Goal: Task Accomplishment & Management: Use online tool/utility

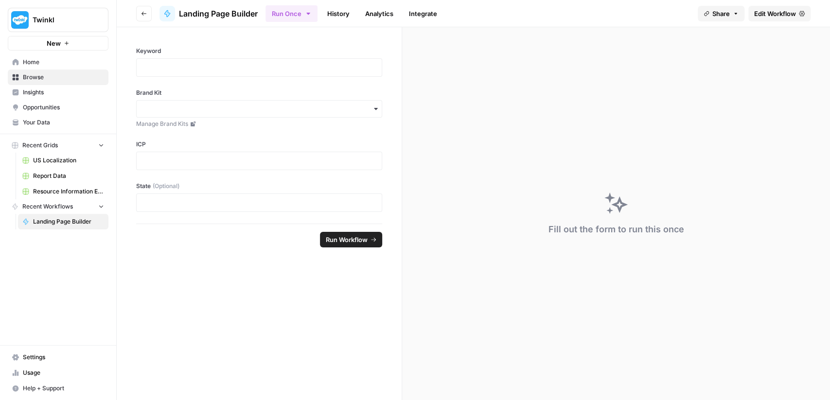
click at [45, 60] on span "Home" at bounding box center [63, 62] width 81 height 9
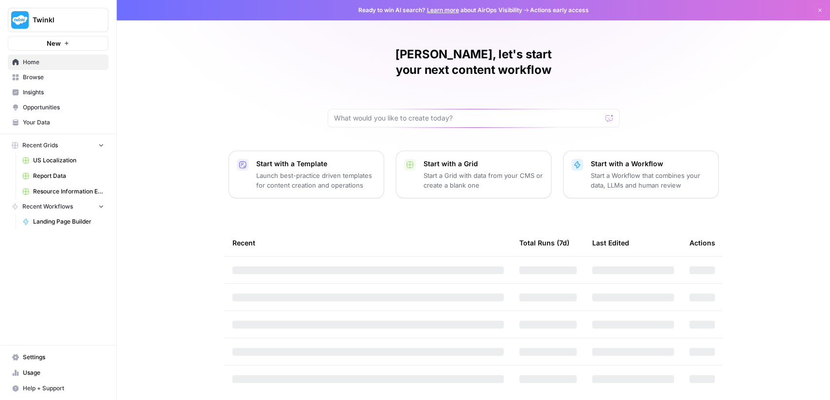
click at [35, 103] on span "Opportunities" at bounding box center [63, 107] width 81 height 9
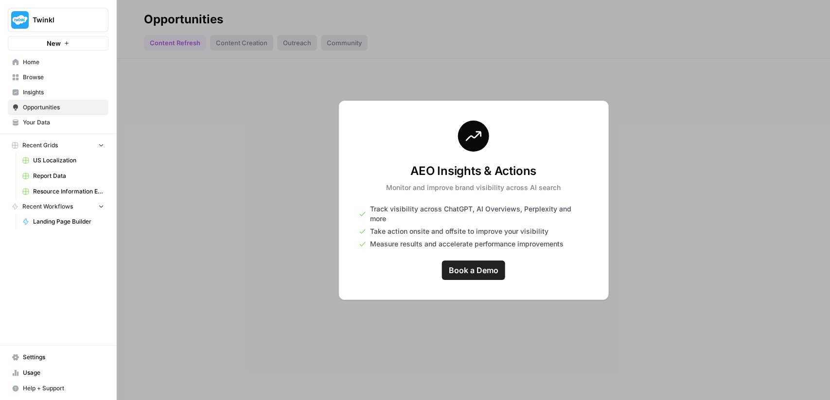
click at [43, 94] on span "Insights" at bounding box center [63, 92] width 81 height 9
click at [44, 112] on link "Opportunities" at bounding box center [58, 108] width 101 height 16
click at [39, 97] on link "Insights" at bounding box center [58, 93] width 101 height 16
click at [43, 56] on link "Home" at bounding box center [58, 62] width 101 height 16
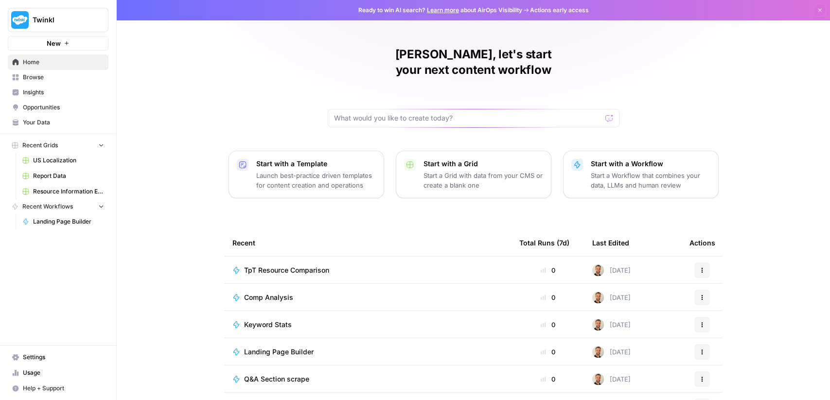
scroll to position [47, 0]
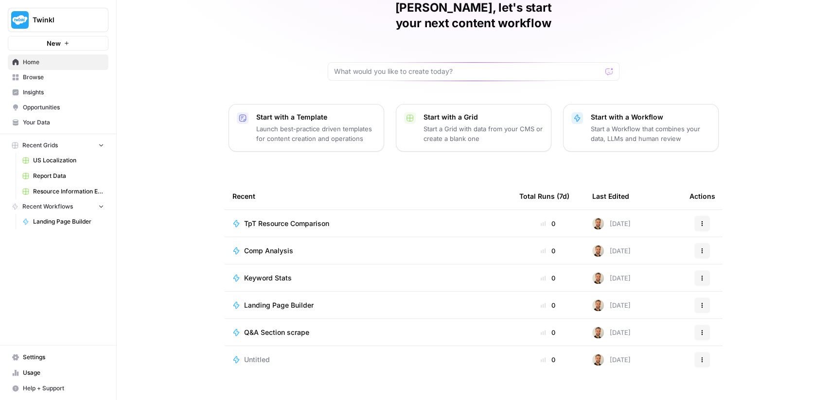
click at [50, 83] on link "Browse" at bounding box center [58, 78] width 101 height 16
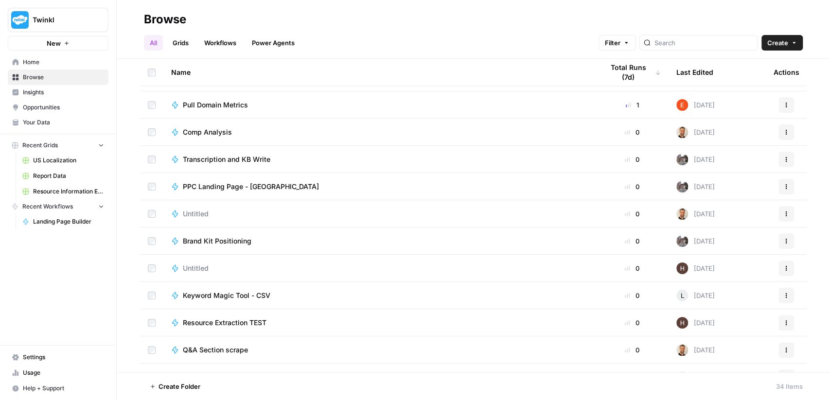
scroll to position [454, 0]
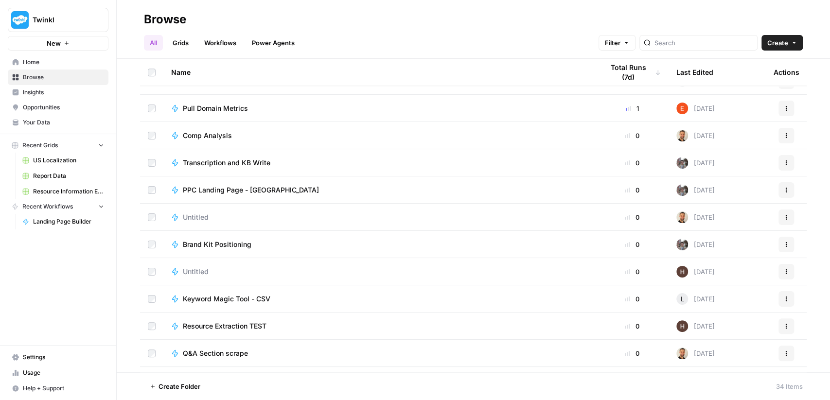
click at [250, 159] on span "Transcription and KB Write" at bounding box center [227, 163] width 88 height 10
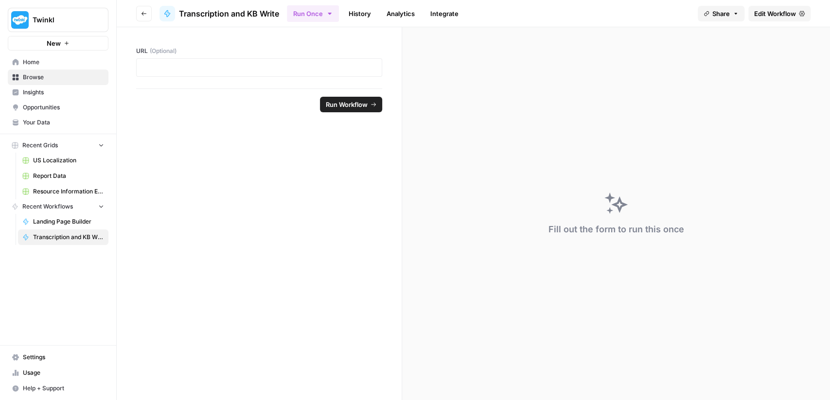
click at [49, 123] on span "Your Data" at bounding box center [63, 122] width 81 height 9
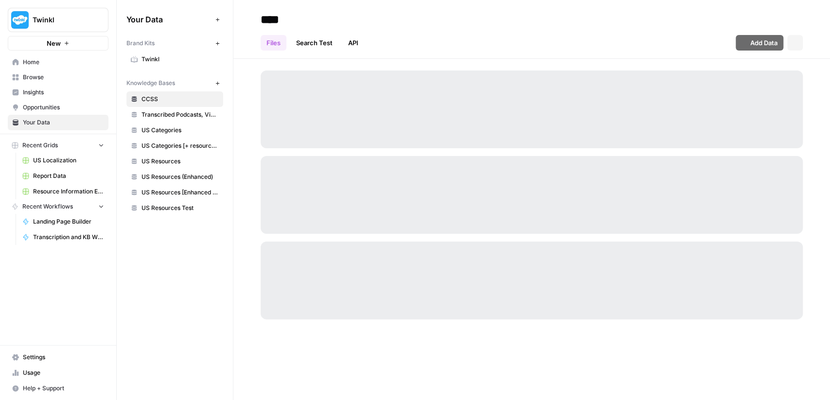
click at [169, 117] on span "Transcribed Podcasts, Videos, etc." at bounding box center [179, 114] width 77 height 9
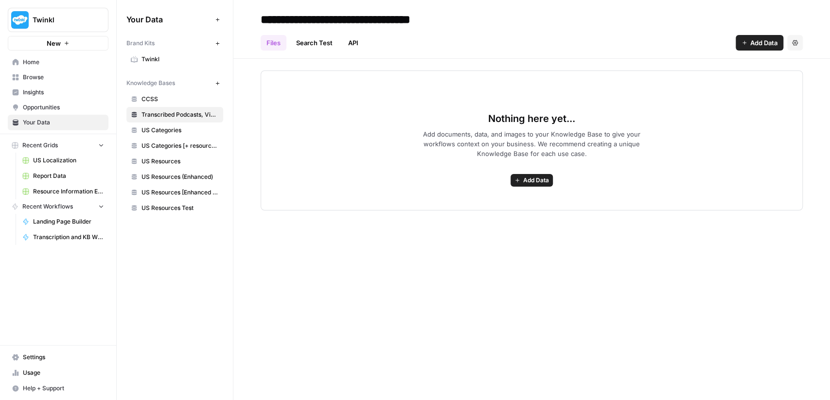
click at [320, 41] on link "Search Test" at bounding box center [314, 43] width 48 height 16
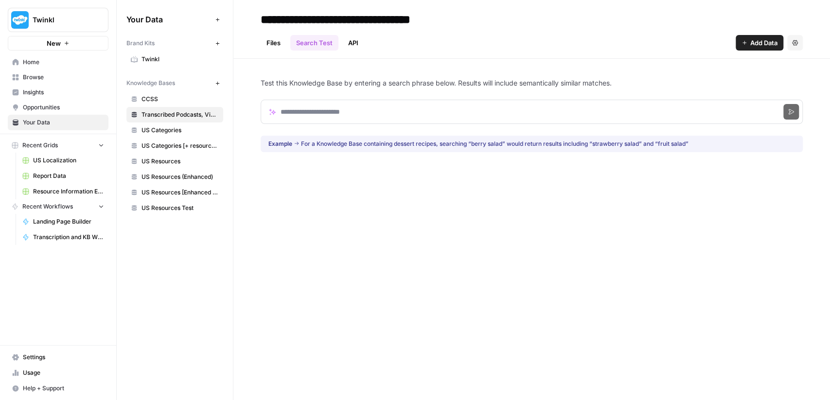
click at [352, 45] on link "API" at bounding box center [353, 43] width 22 height 16
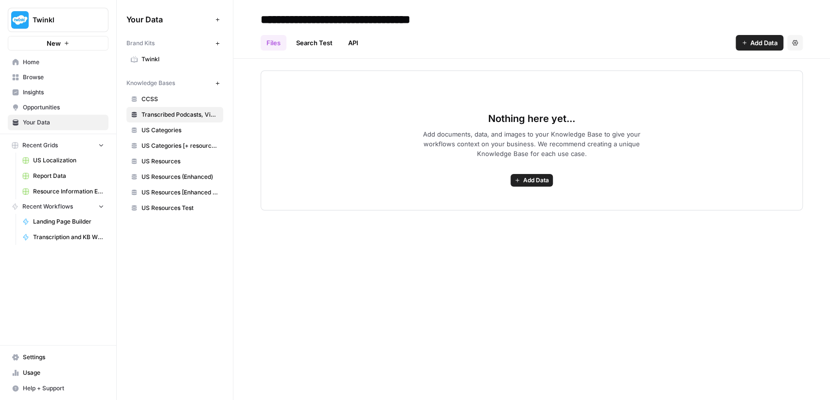
click at [336, 42] on link "Search Test" at bounding box center [314, 43] width 48 height 16
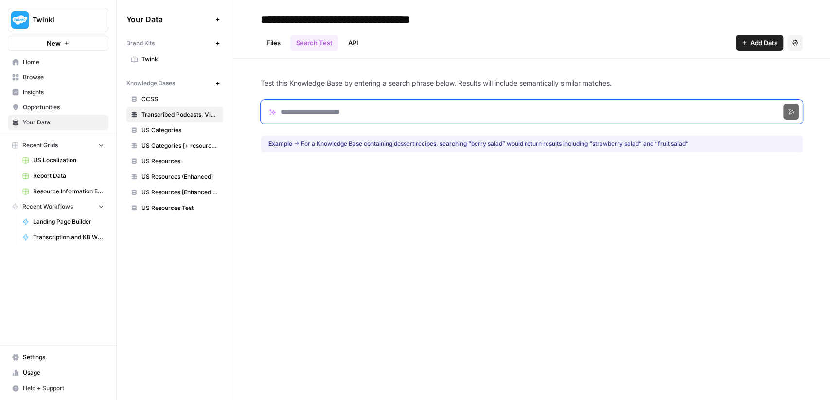
click at [410, 104] on input "Search phrase" at bounding box center [532, 112] width 542 height 24
type input "******"
click button "Search" at bounding box center [791, 112] width 16 height 16
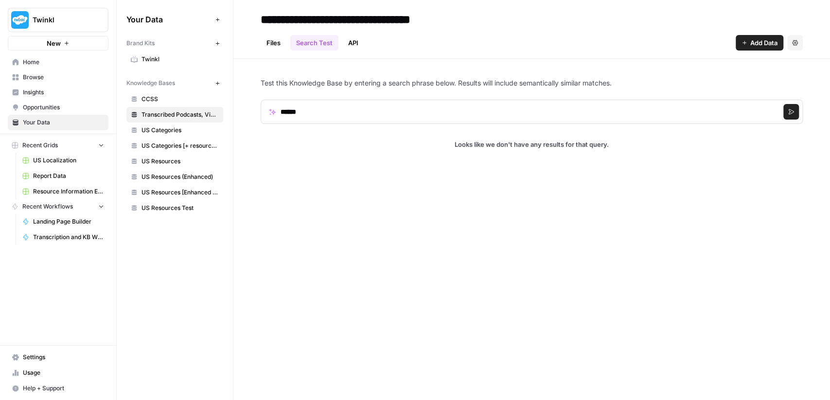
click at [37, 63] on span "Home" at bounding box center [63, 62] width 81 height 9
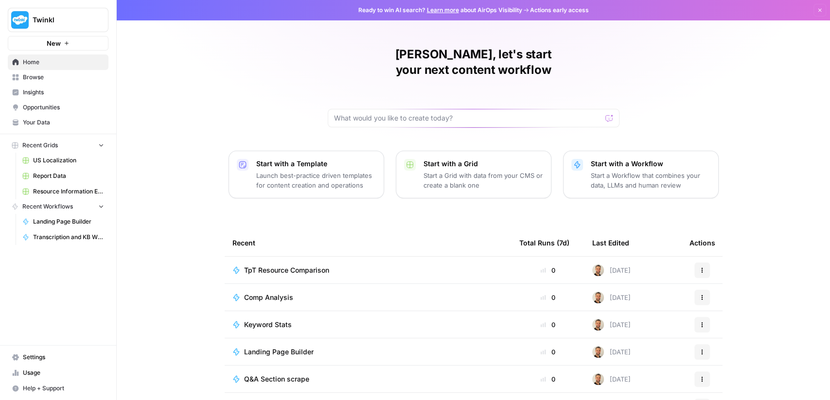
click at [50, 71] on link "Browse" at bounding box center [58, 78] width 101 height 16
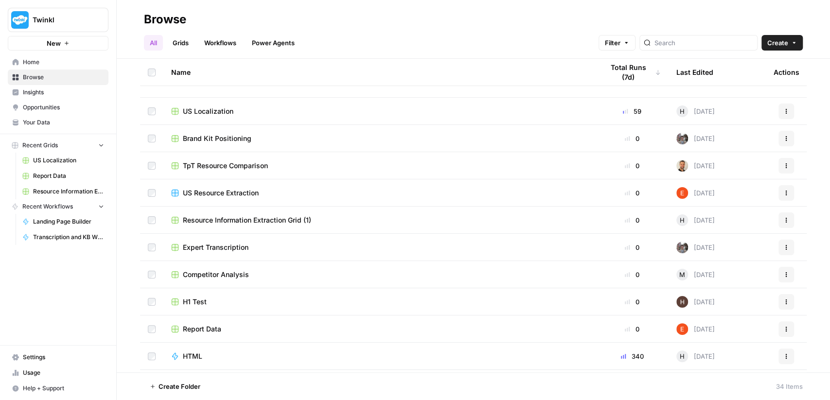
scroll to position [385, 0]
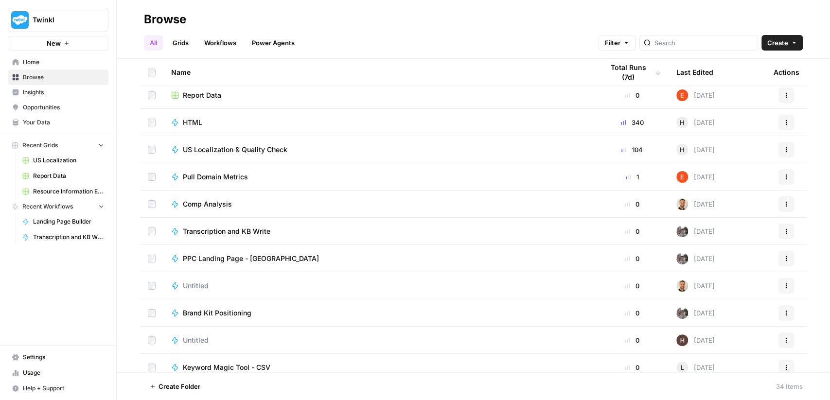
click at [231, 227] on span "Transcription and KB Write" at bounding box center [227, 232] width 88 height 10
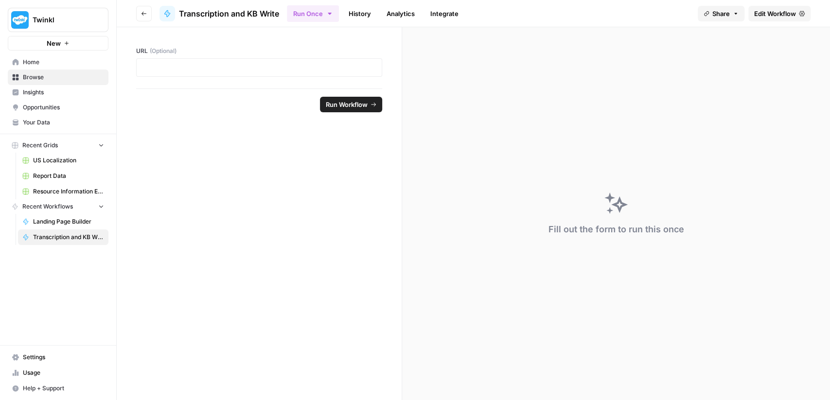
click at [774, 18] on span "Edit Workflow" at bounding box center [775, 14] width 42 height 10
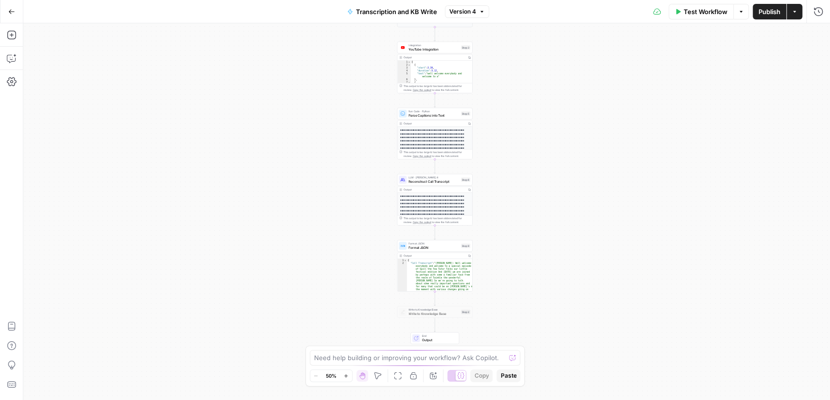
click at [516, 215] on div "**********" at bounding box center [426, 211] width 806 height 377
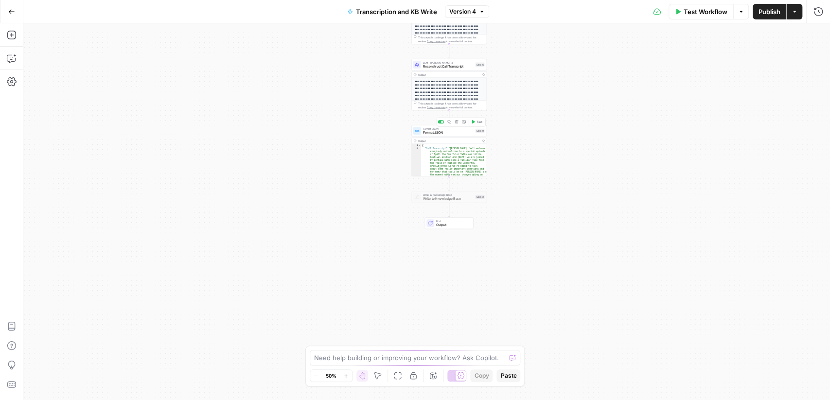
click at [451, 134] on span "Format JSON" at bounding box center [448, 132] width 51 height 5
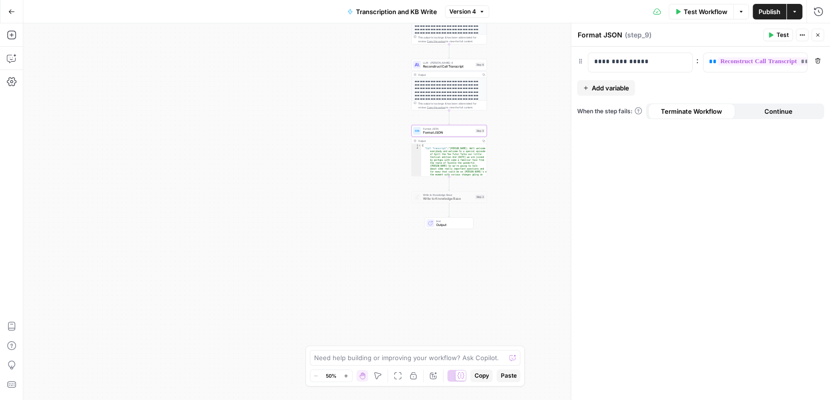
click at [454, 143] on div "Output Copy" at bounding box center [449, 141] width 75 height 6
click at [819, 35] on icon "button" at bounding box center [818, 35] width 6 height 6
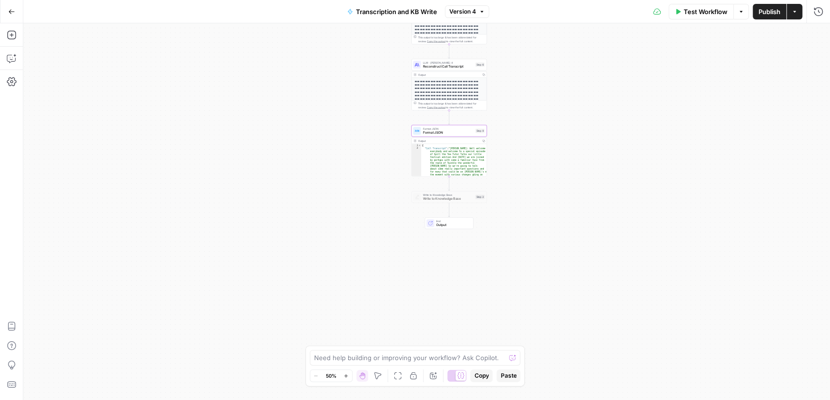
type textarea "**********"
click at [463, 140] on div "Output" at bounding box center [448, 141] width 61 height 4
click at [483, 140] on icon "button" at bounding box center [483, 141] width 2 height 2
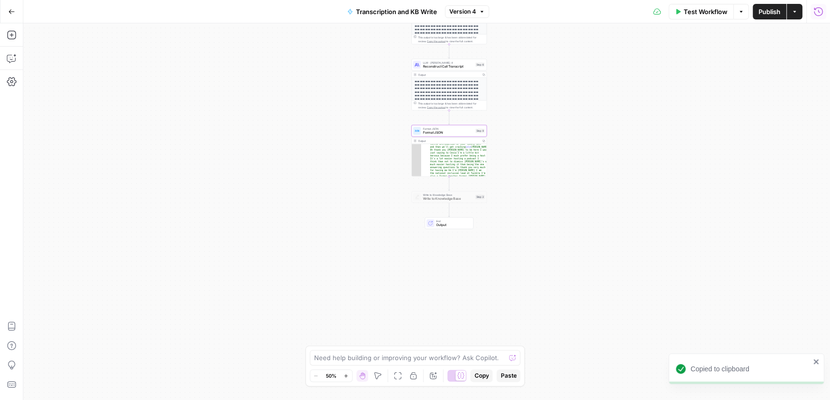
click at [811, 9] on button "Run History" at bounding box center [818, 12] width 16 height 16
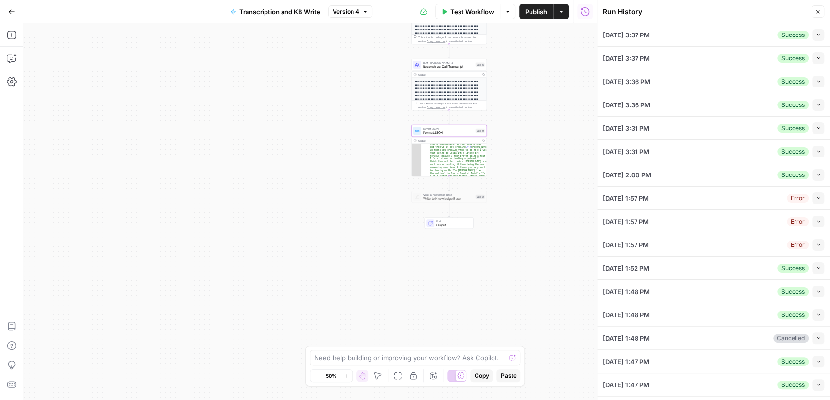
click at [829, 42] on li "[DATE] 3:37 PM Success Collapse View Logs" at bounding box center [713, 34] width 233 height 23
click at [821, 37] on button "Collapse" at bounding box center [818, 35] width 12 height 12
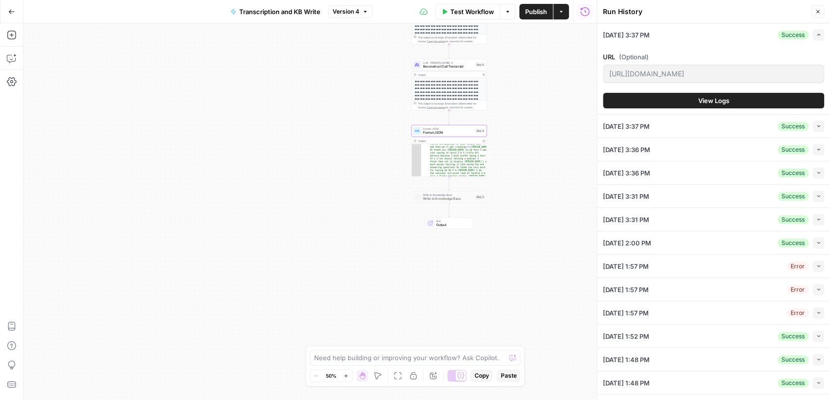
click at [459, 140] on div "Output" at bounding box center [448, 141] width 61 height 4
click at [472, 74] on div "Output" at bounding box center [448, 75] width 61 height 4
click at [458, 132] on span "Format JSON" at bounding box center [448, 132] width 51 height 5
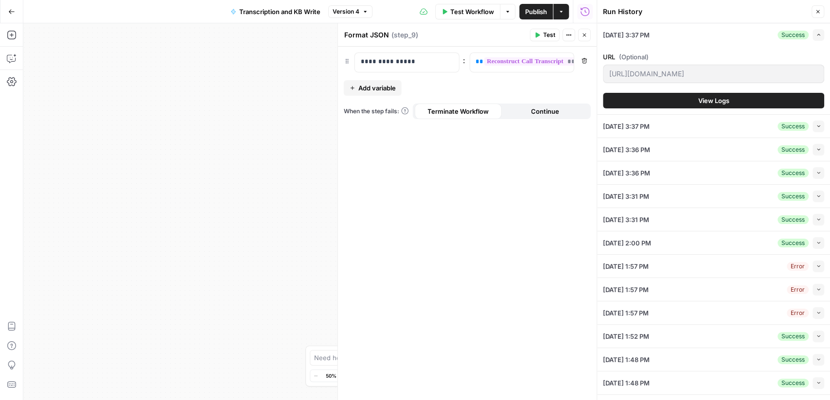
click at [820, 16] on button "Close" at bounding box center [817, 11] width 13 height 13
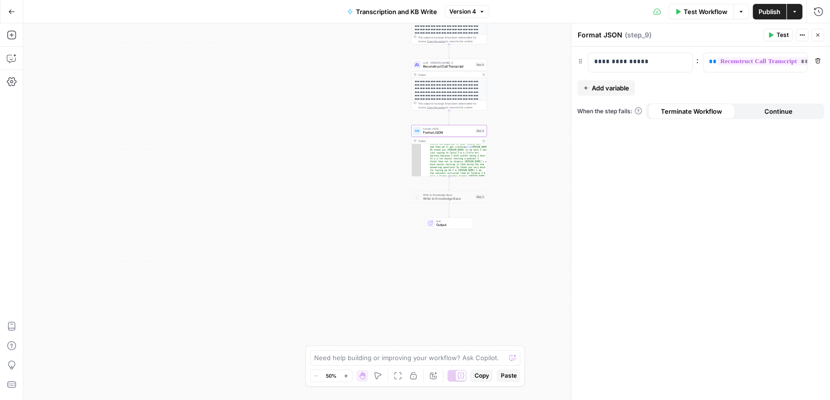
click at [808, 35] on div "Test Actions Close" at bounding box center [793, 35] width 61 height 13
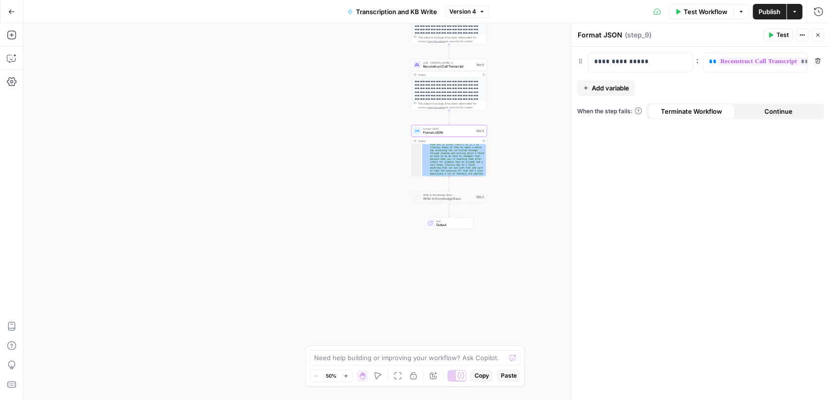
click at [804, 35] on icon "button" at bounding box center [802, 35] width 6 height 6
click at [518, 156] on div "**********" at bounding box center [426, 211] width 806 height 377
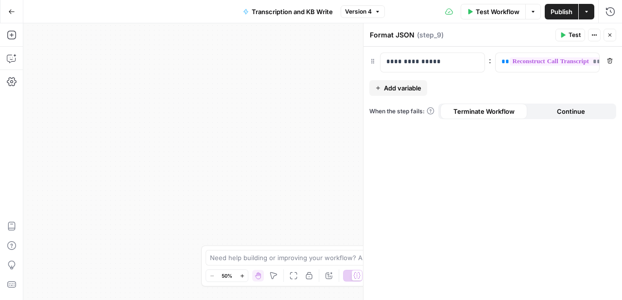
click at [609, 35] on icon "button" at bounding box center [610, 35] width 3 height 3
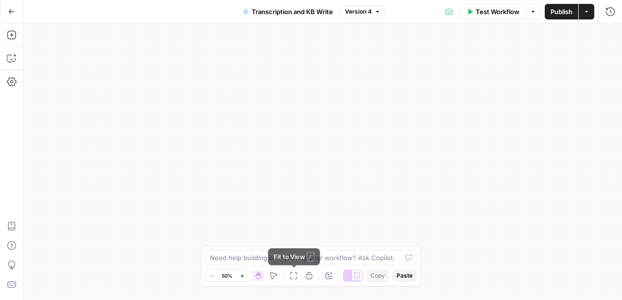
click at [293, 275] on icon "button" at bounding box center [294, 276] width 8 height 8
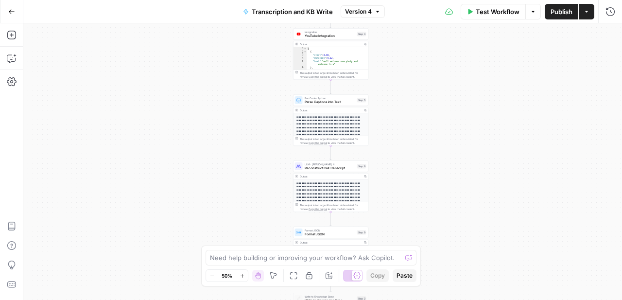
click at [343, 110] on div "Output" at bounding box center [330, 110] width 61 height 4
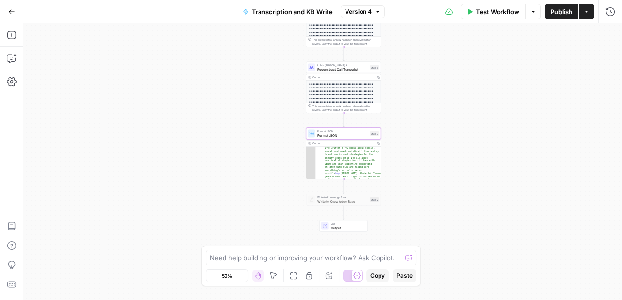
scroll to position [164, 0]
click at [352, 203] on span "Write to Knowledge Base" at bounding box center [342, 201] width 51 height 5
click at [354, 135] on span "Format JSON" at bounding box center [342, 135] width 51 height 5
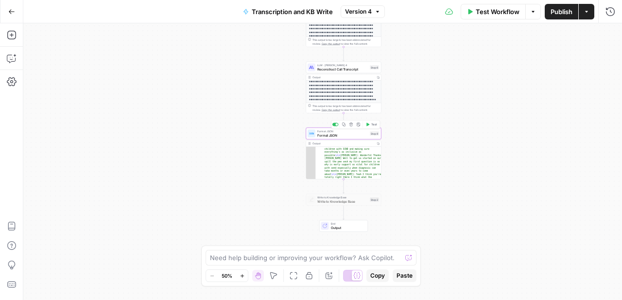
click at [354, 135] on span "Format JSON" at bounding box center [342, 135] width 51 height 5
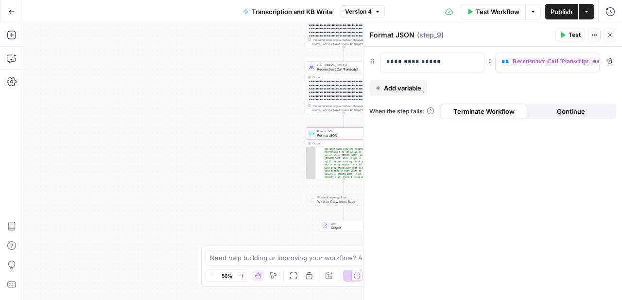
click at [612, 32] on icon "button" at bounding box center [610, 35] width 6 height 6
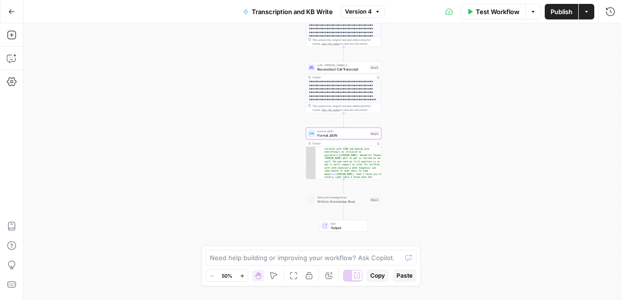
click at [16, 13] on button "Go Back" at bounding box center [12, 12] width 18 height 18
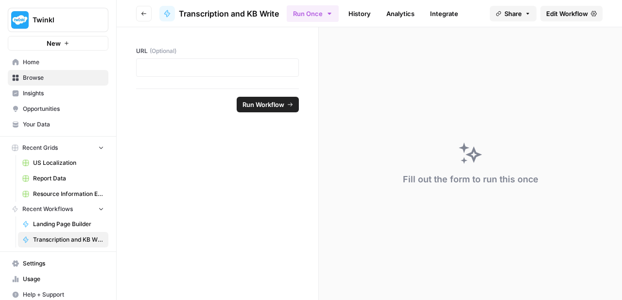
click at [142, 14] on icon "button" at bounding box center [144, 14] width 6 height 6
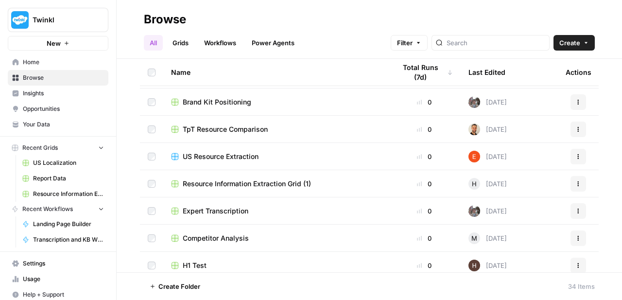
scroll to position [189, 0]
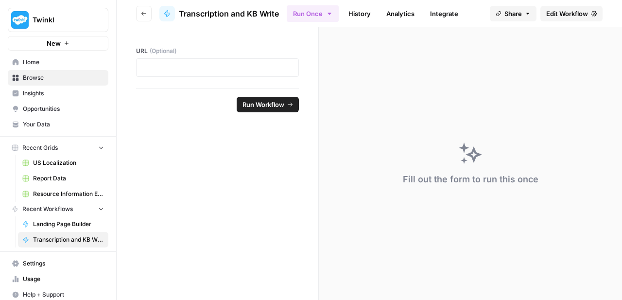
click at [566, 11] on span "Edit Workflow" at bounding box center [567, 14] width 42 height 10
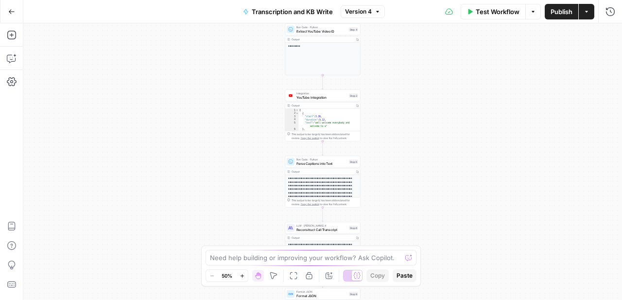
scroll to position [69, 0]
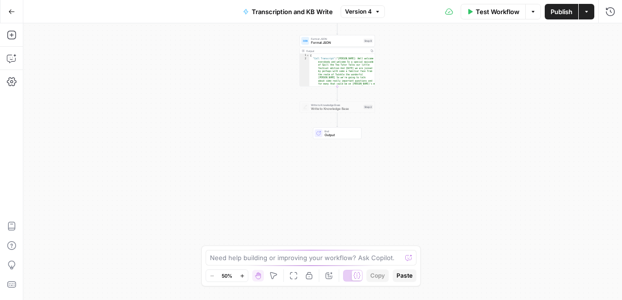
click at [356, 110] on span "Write to Knowledge Base" at bounding box center [336, 108] width 51 height 5
click at [329, 97] on div at bounding box center [329, 97] width 6 height 3
click at [350, 108] on span "Write to Knowledge Base" at bounding box center [336, 108] width 51 height 5
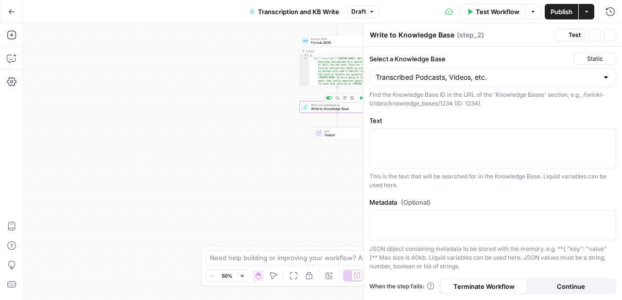
type input "Transcribed Podcasts, Videos, etc."
click at [429, 151] on div at bounding box center [493, 148] width 246 height 39
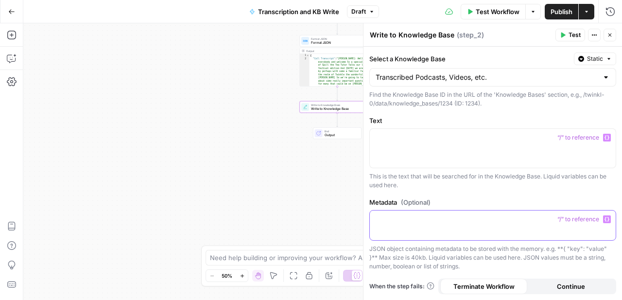
click at [427, 233] on div at bounding box center [493, 225] width 246 height 30
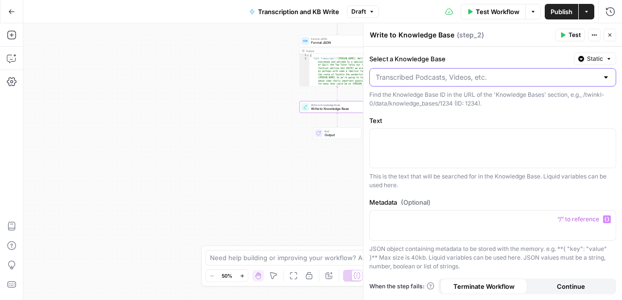
click at [457, 75] on input "Select a Knowledge Base" at bounding box center [487, 77] width 223 height 10
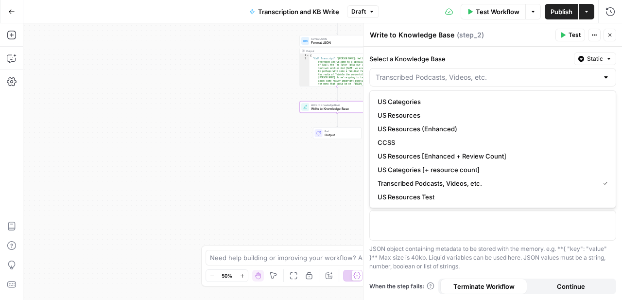
type input "Transcribed Podcasts, Videos, etc."
click at [490, 59] on label "Select a Knowledge Base" at bounding box center [469, 59] width 201 height 10
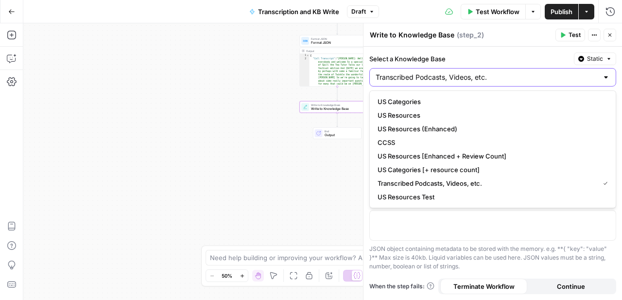
click at [490, 72] on input "Transcribed Podcasts, Videos, etc." at bounding box center [487, 77] width 223 height 10
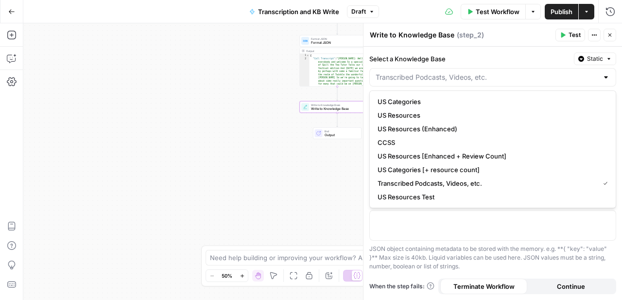
type input "Transcribed Podcasts, Videos, etc."
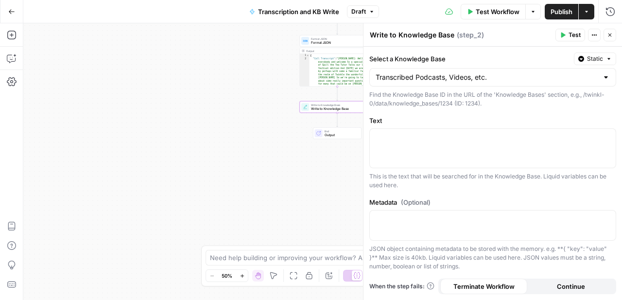
click at [289, 158] on div "**********" at bounding box center [322, 161] width 599 height 277
click at [437, 154] on div at bounding box center [493, 148] width 246 height 39
click at [608, 138] on icon "button" at bounding box center [607, 137] width 5 height 5
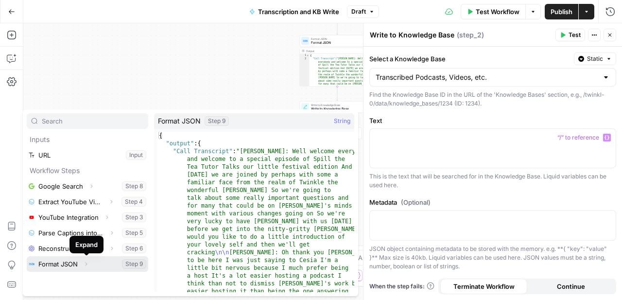
click at [90, 264] on button "Expand" at bounding box center [86, 264] width 13 height 13
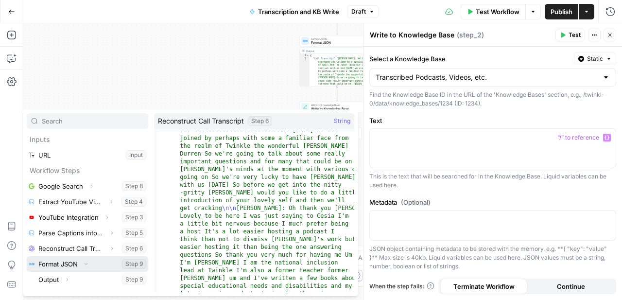
scroll to position [28, 0]
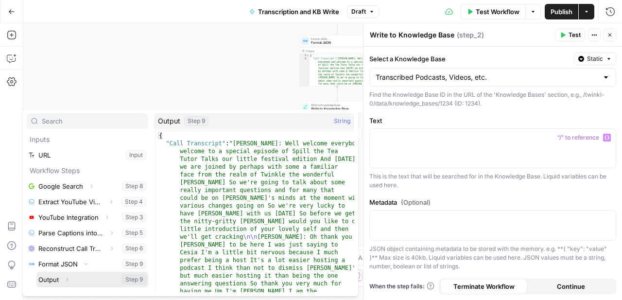
click at [68, 280] on icon "button" at bounding box center [67, 280] width 6 height 6
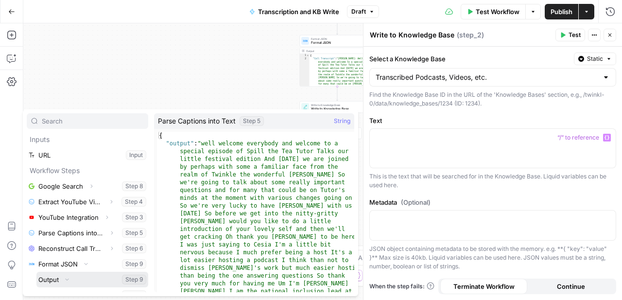
scroll to position [11, 0]
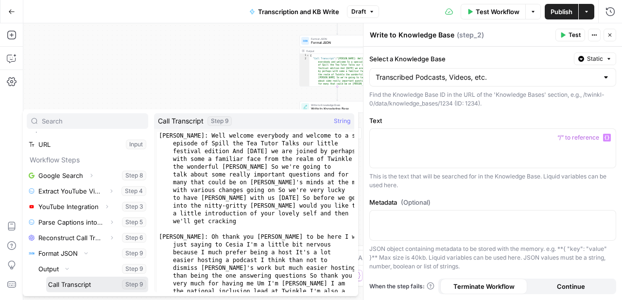
click at [90, 287] on button "Select variable Call Transcript" at bounding box center [97, 285] width 102 height 16
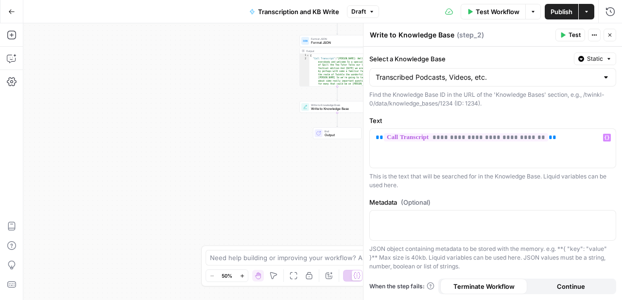
click at [569, 32] on span "Test" at bounding box center [575, 35] width 12 height 9
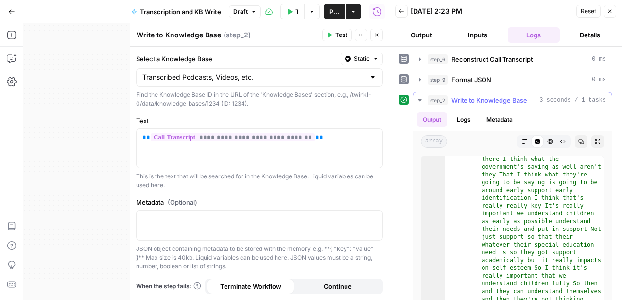
scroll to position [480, 0]
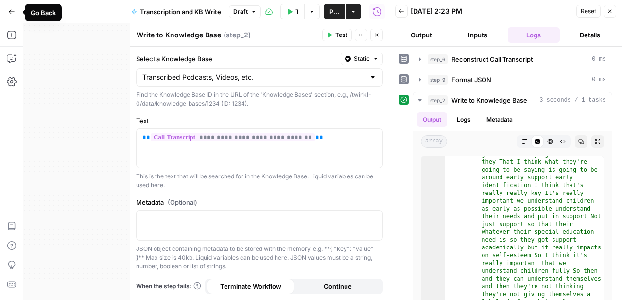
click at [11, 8] on icon "button" at bounding box center [11, 11] width 7 height 7
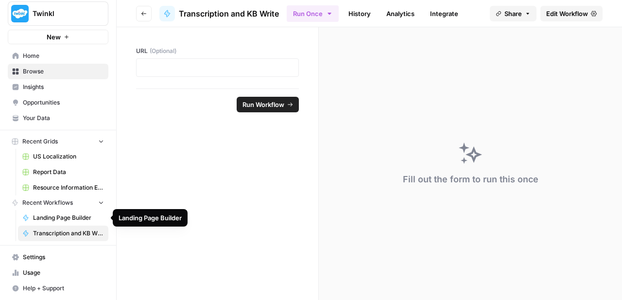
scroll to position [6, 0]
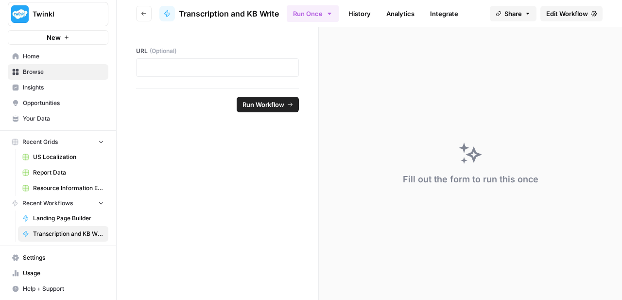
click at [62, 119] on span "Your Data" at bounding box center [63, 118] width 81 height 9
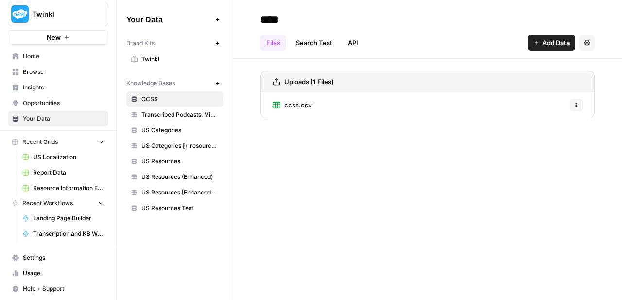
click at [188, 118] on span "Transcribed Podcasts, Videos, etc." at bounding box center [179, 114] width 77 height 9
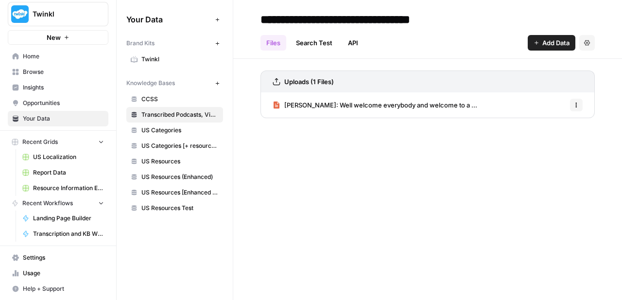
click at [319, 45] on link "Search Test" at bounding box center [314, 43] width 48 height 16
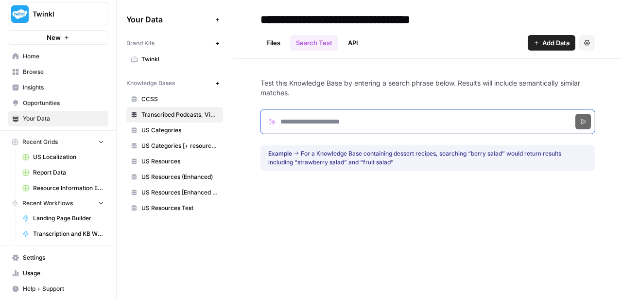
click at [315, 120] on input "Search phrase" at bounding box center [428, 121] width 334 height 24
type input "**********"
click button "Search" at bounding box center [584, 122] width 16 height 16
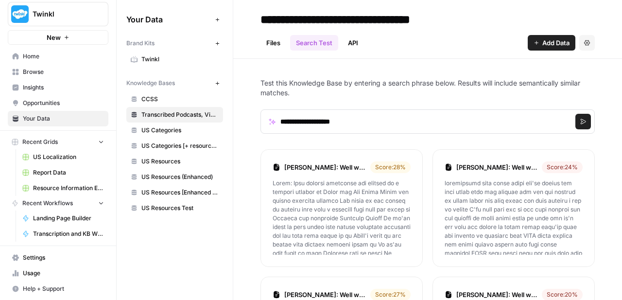
click at [45, 50] on link "Home" at bounding box center [58, 57] width 101 height 16
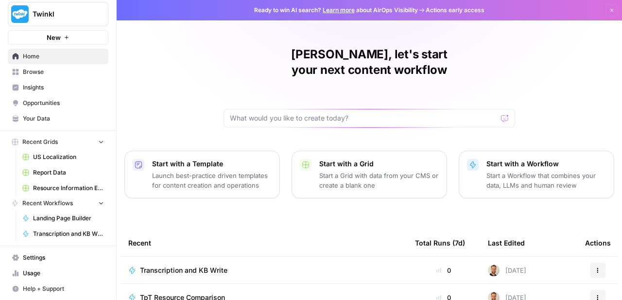
click at [66, 36] on icon "button" at bounding box center [67, 38] width 6 height 6
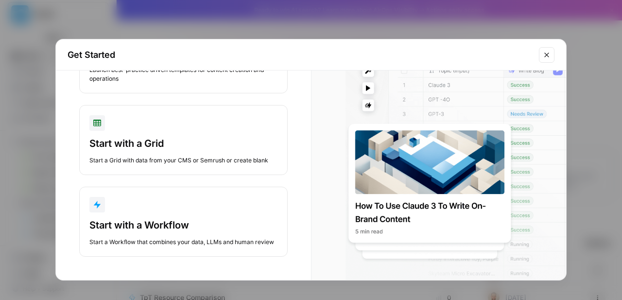
scroll to position [77, 0]
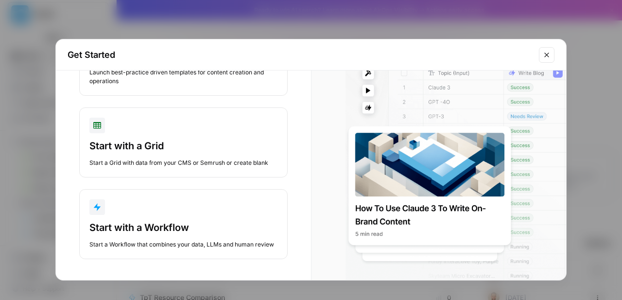
click at [159, 224] on div "Start with a Workflow" at bounding box center [183, 228] width 188 height 14
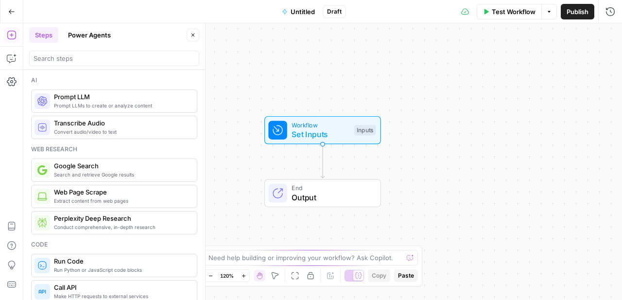
click at [305, 133] on span "Set Inputs" at bounding box center [321, 134] width 58 height 12
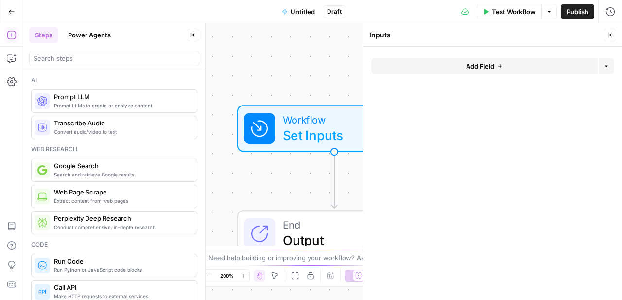
click at [471, 67] on span "Add Field" at bounding box center [480, 66] width 28 height 10
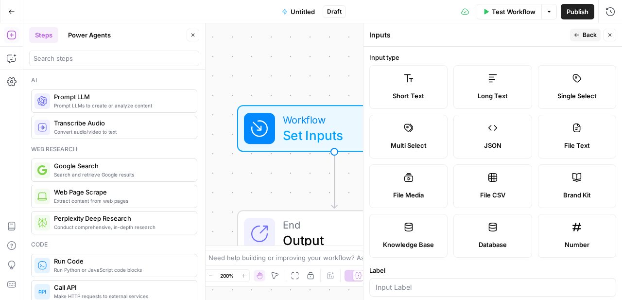
click at [420, 86] on label "Short Text" at bounding box center [408, 87] width 78 height 44
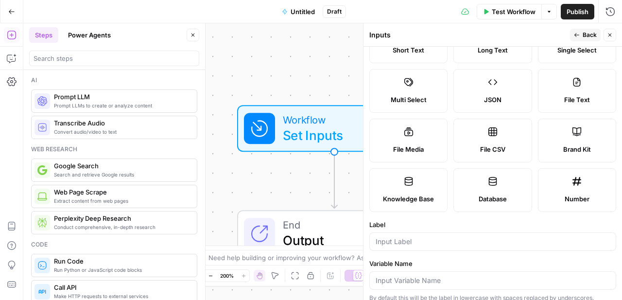
scroll to position [47, 0]
click at [434, 248] on div at bounding box center [492, 240] width 247 height 18
type input "Topic"
click at [588, 32] on span "Back" at bounding box center [590, 35] width 14 height 9
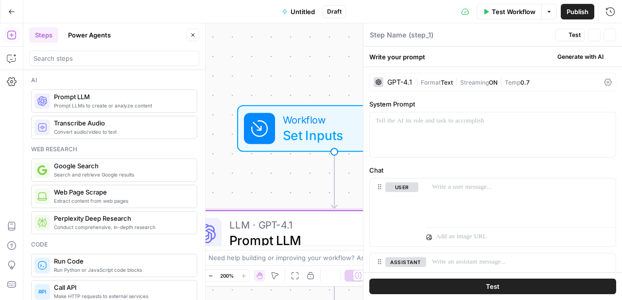
type textarea "Prompt LLM"
click at [301, 7] on span "Untitled" at bounding box center [303, 12] width 24 height 10
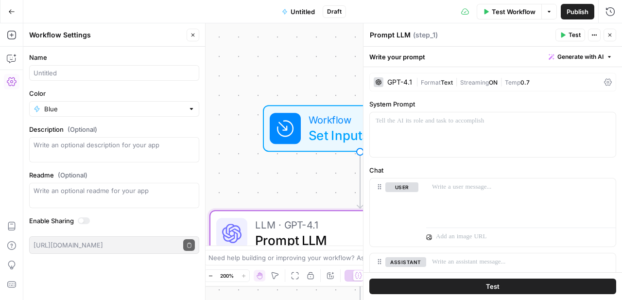
click at [95, 67] on div at bounding box center [114, 73] width 170 height 16
type input "T"
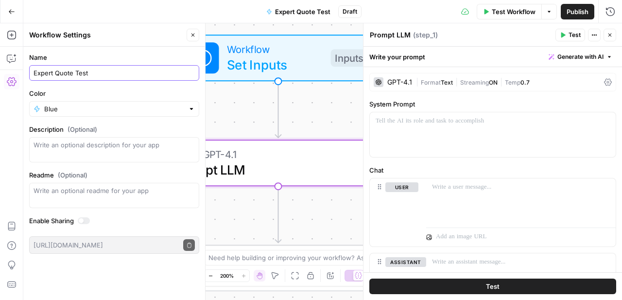
type input "Expert Quote Test"
click at [410, 121] on p at bounding box center [493, 121] width 234 height 10
click at [454, 191] on p at bounding box center [521, 187] width 178 height 10
click at [607, 190] on icon "button" at bounding box center [607, 187] width 5 height 5
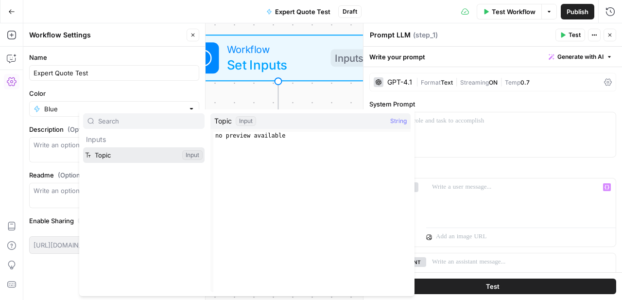
click at [137, 158] on button "Select variable Topic" at bounding box center [144, 155] width 122 height 16
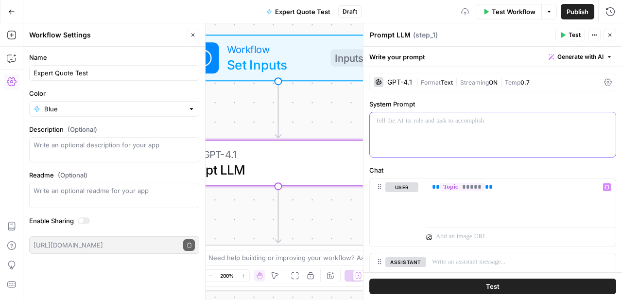
click at [389, 128] on div at bounding box center [493, 134] width 246 height 45
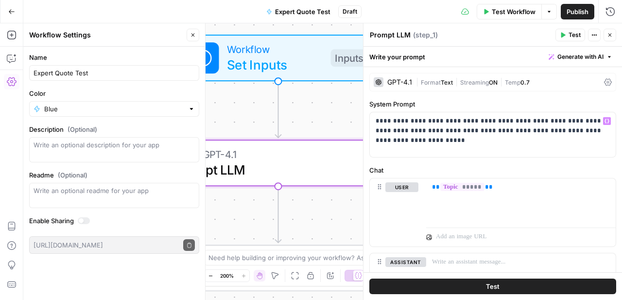
click at [488, 14] on button "Test Workflow" at bounding box center [509, 12] width 65 height 16
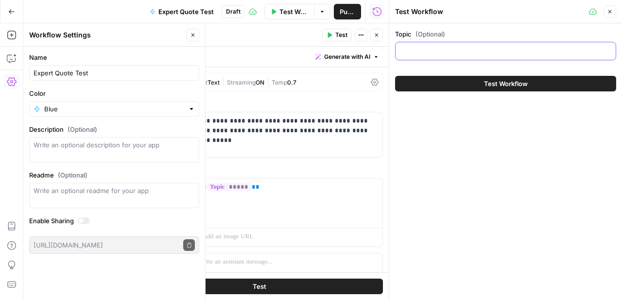
click at [440, 55] on input "Topic (Optional)" at bounding box center [506, 51] width 209 height 10
type input "early identification"
click at [501, 88] on button "Test Workflow" at bounding box center [505, 84] width 221 height 16
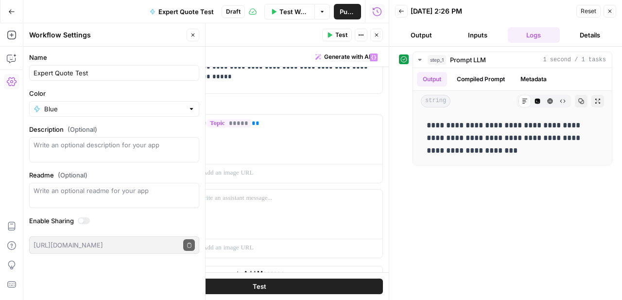
scroll to position [78, 0]
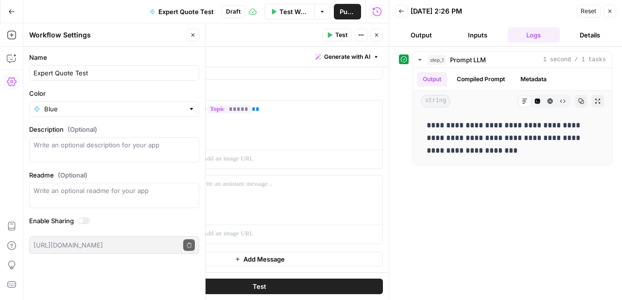
click at [375, 32] on icon "button" at bounding box center [377, 35] width 6 height 6
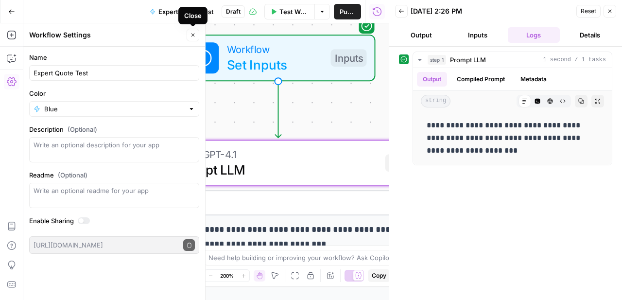
click at [194, 35] on icon "button" at bounding box center [193, 35] width 6 height 6
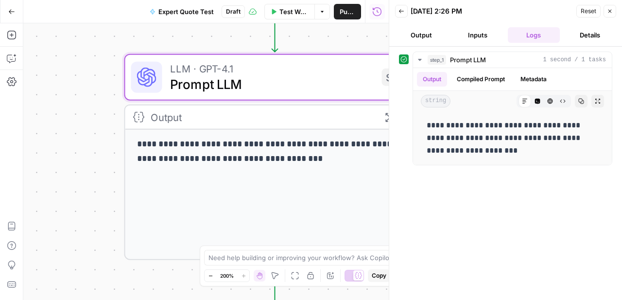
click at [614, 11] on button "Close" at bounding box center [610, 11] width 13 height 13
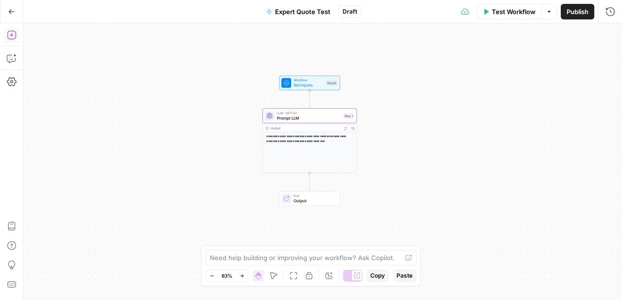
click at [12, 34] on icon "button" at bounding box center [12, 35] width 10 height 10
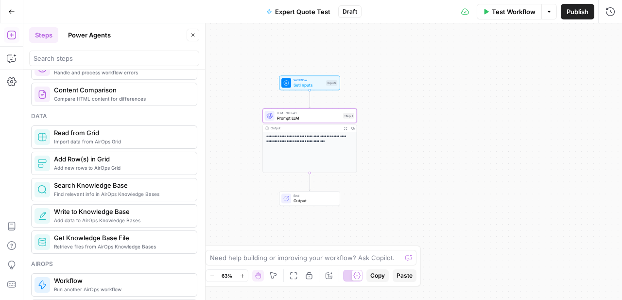
scroll to position [428, 0]
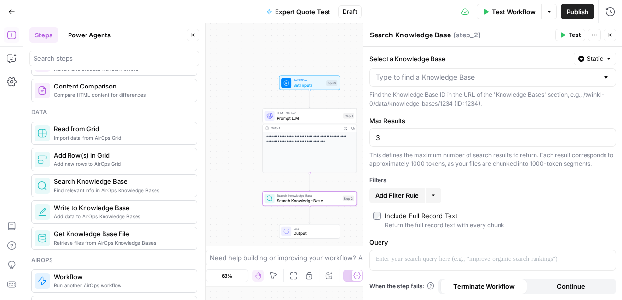
click at [484, 69] on div at bounding box center [492, 77] width 247 height 18
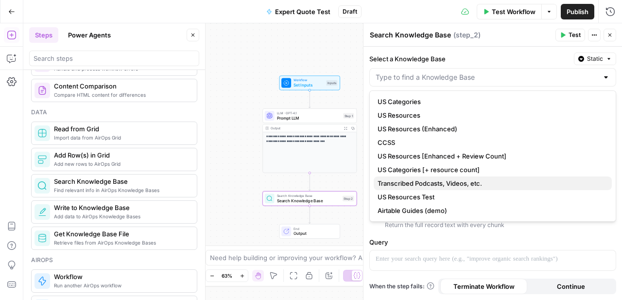
click at [475, 181] on span "Transcribed Podcasts, Videos, etc." at bounding box center [491, 183] width 227 height 10
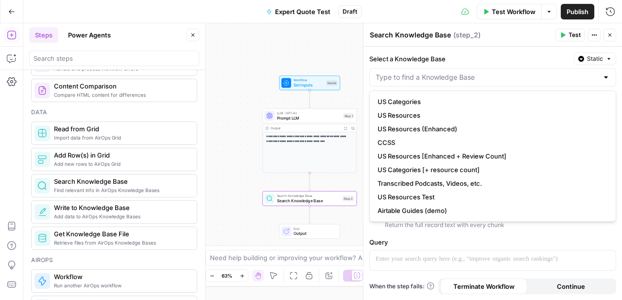
type input "Transcribed Podcasts, Videos, etc."
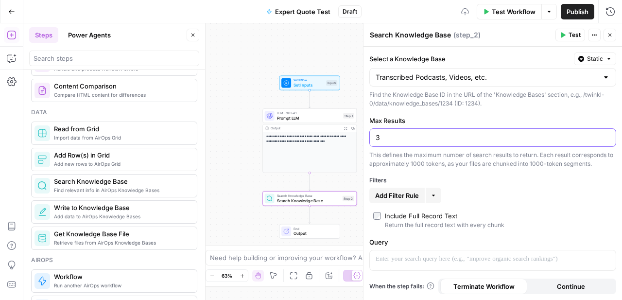
click at [452, 140] on input "3" at bounding box center [493, 138] width 234 height 10
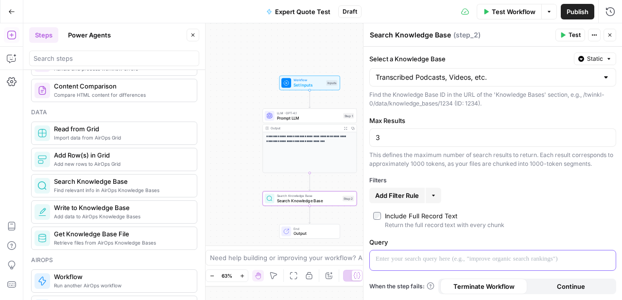
click at [480, 263] on p at bounding box center [493, 259] width 234 height 10
click at [605, 258] on icon "button" at bounding box center [607, 259] width 5 height 5
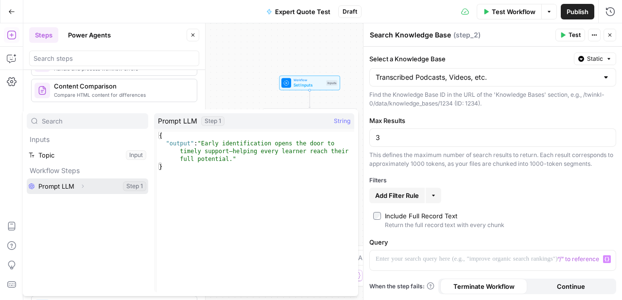
click at [96, 189] on button "Select variable Prompt LLM" at bounding box center [88, 186] width 122 height 16
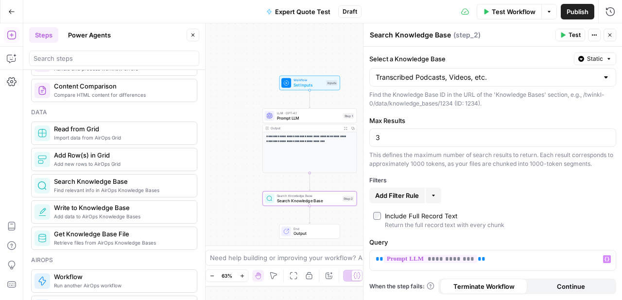
click at [564, 35] on icon "button" at bounding box center [563, 35] width 4 height 5
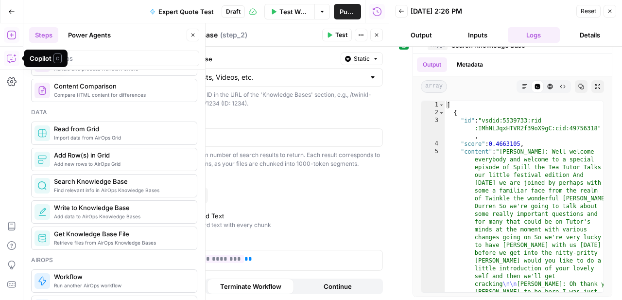
click at [191, 35] on icon "button" at bounding box center [193, 35] width 6 height 6
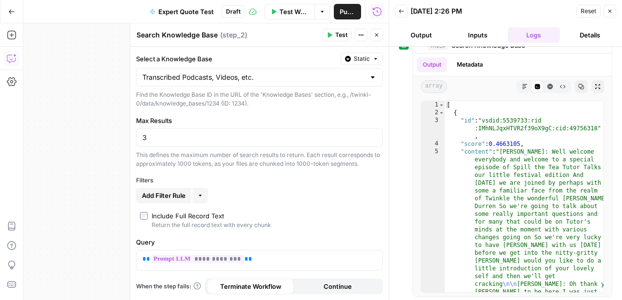
click at [611, 18] on header "Back [DATE] 2:26 PM Reset Close Output Inputs Logs Details" at bounding box center [505, 23] width 233 height 47
click at [611, 9] on icon "button" at bounding box center [610, 11] width 6 height 6
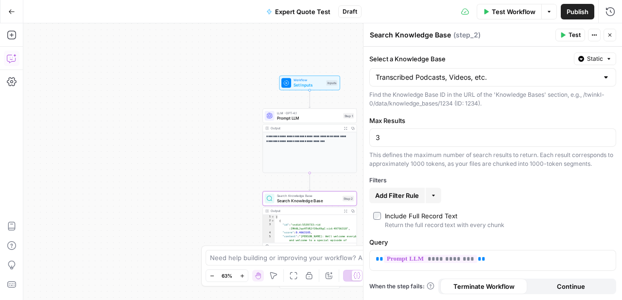
click at [19, 37] on div "Add Steps Copilot Settings AirOps Academy Help Give Feedback Shortcuts" at bounding box center [11, 161] width 23 height 277
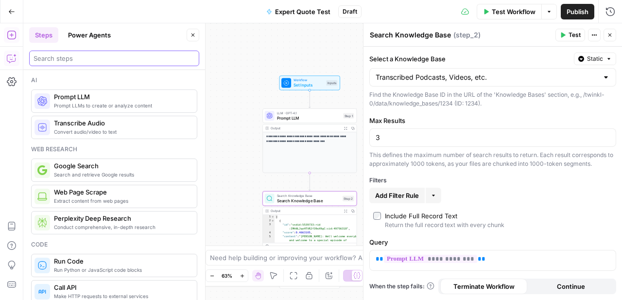
click at [99, 59] on input "search" at bounding box center [114, 58] width 161 height 10
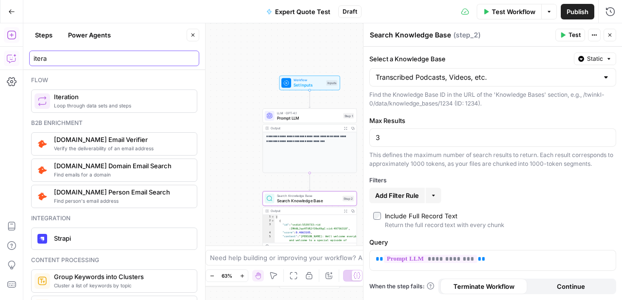
type input "itera"
click at [609, 30] on button "Close" at bounding box center [610, 35] width 13 height 13
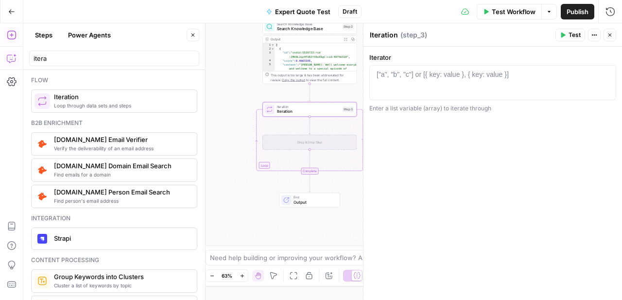
click at [495, 80] on div at bounding box center [493, 92] width 238 height 44
click at [609, 75] on button "Variables Menu" at bounding box center [606, 74] width 8 height 8
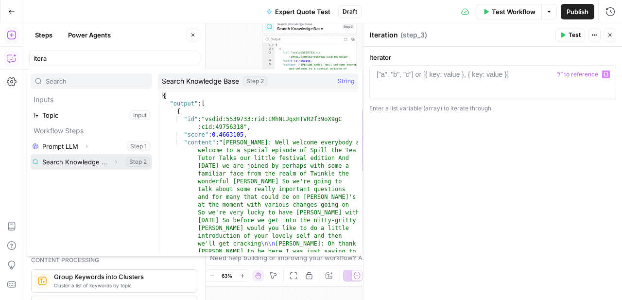
click at [113, 159] on icon "button" at bounding box center [116, 162] width 6 height 6
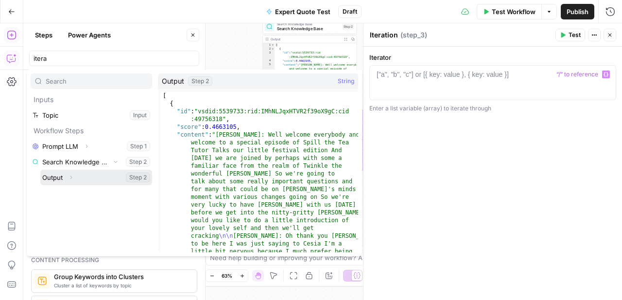
click at [77, 174] on button "Select variable Output" at bounding box center [96, 178] width 112 height 16
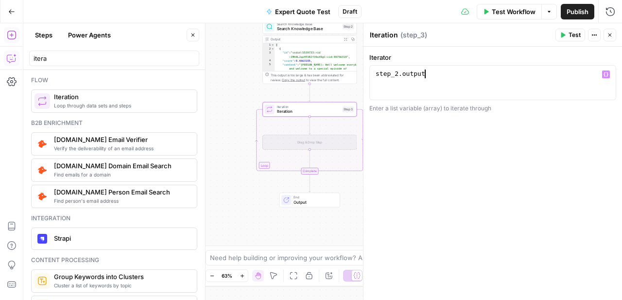
click at [606, 73] on icon "button" at bounding box center [606, 74] width 5 height 5
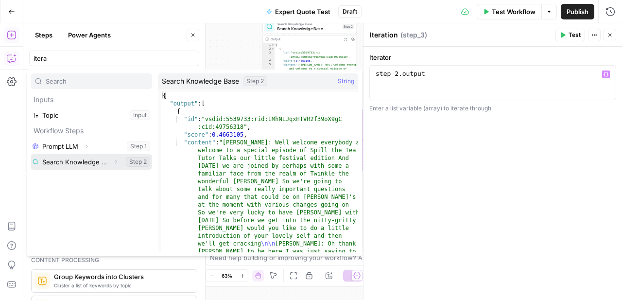
click at [120, 159] on button "Expand" at bounding box center [115, 162] width 13 height 13
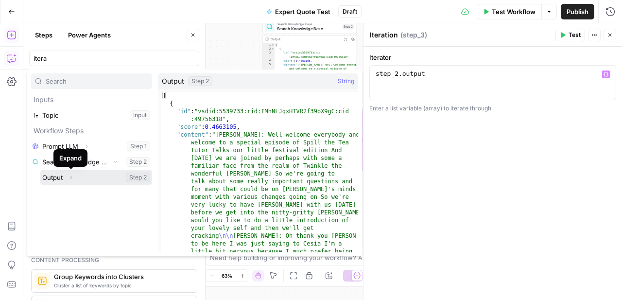
click at [69, 178] on icon "button" at bounding box center [71, 178] width 6 height 6
click at [59, 179] on button "Select variable Output" at bounding box center [96, 178] width 112 height 16
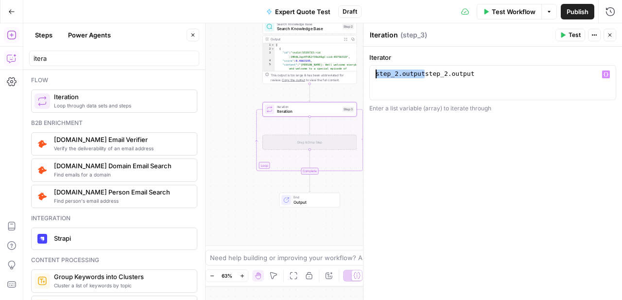
drag, startPoint x: 426, startPoint y: 74, endPoint x: 359, endPoint y: 63, distance: 68.6
click at [363, 63] on div "**********" at bounding box center [492, 161] width 259 height 277
type textarea "**********"
click at [236, 110] on div "**********" at bounding box center [322, 161] width 599 height 277
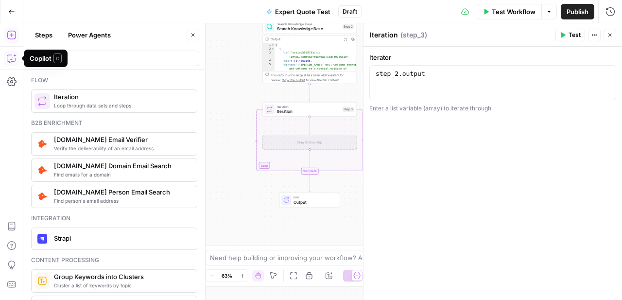
click at [10, 60] on icon "button" at bounding box center [12, 58] width 10 height 10
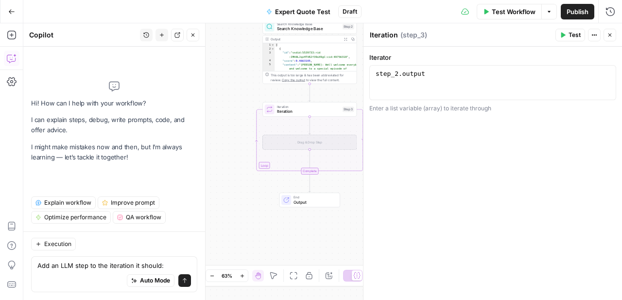
click at [61, 270] on textarea "Add an LLM step to the iteration it should:" at bounding box center [114, 266] width 154 height 10
click at [170, 264] on textarea "Add an LLM step to the iteration it should:" at bounding box center [114, 266] width 154 height 10
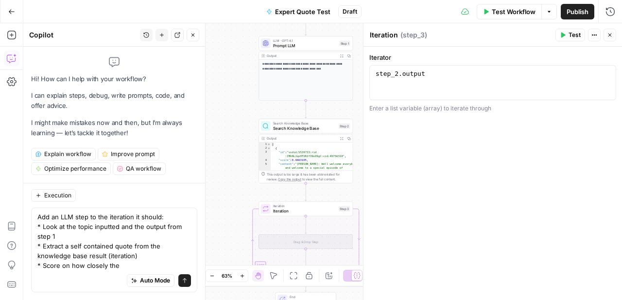
click at [61, 268] on textarea "Add an LLM step to the iteration it should: * Look at the topic inputted and th…" at bounding box center [114, 241] width 154 height 58
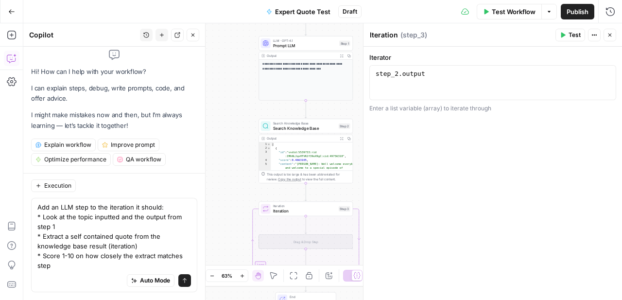
type textarea "Add an LLM step to the iteration it should: * Look at the topic inputted and th…"
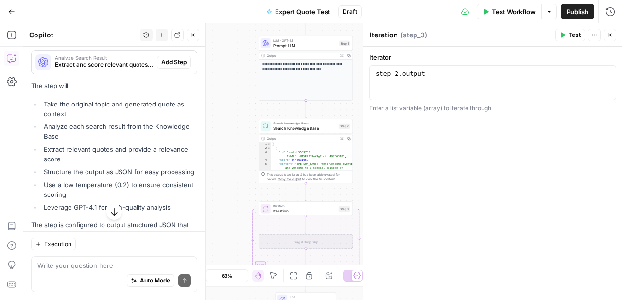
scroll to position [264, 0]
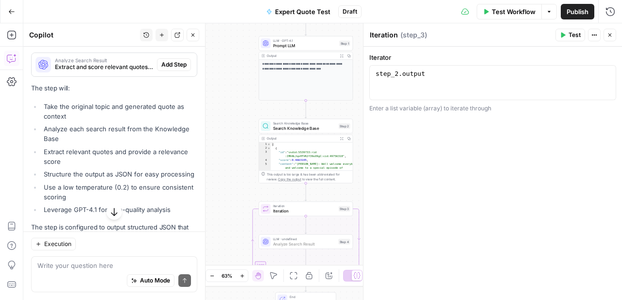
click at [185, 60] on button "Add Step" at bounding box center [174, 64] width 34 height 13
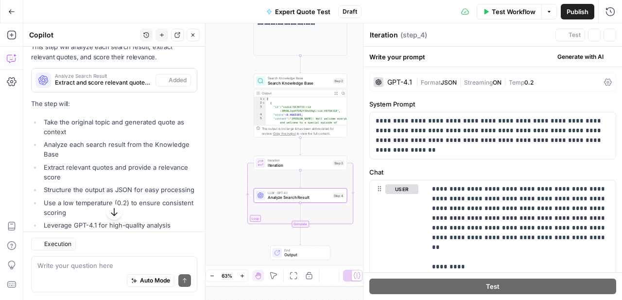
type textarea "Analyze Search Result"
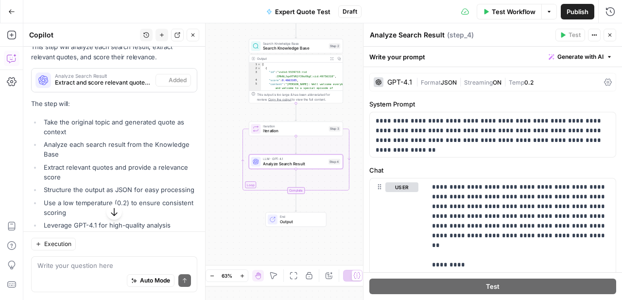
scroll to position [280, 0]
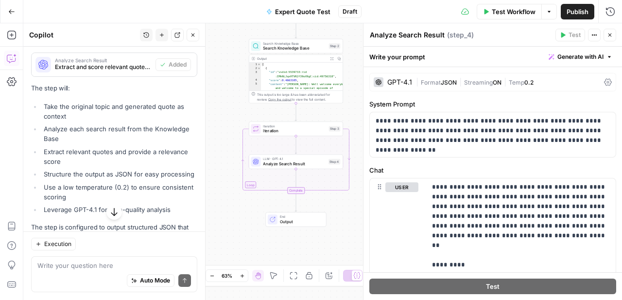
click at [319, 132] on span "Iteration" at bounding box center [294, 131] width 63 height 6
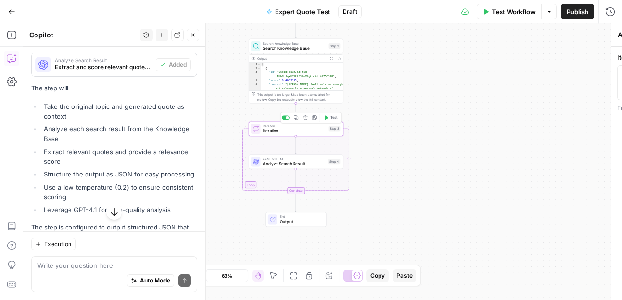
type textarea "Iteration"
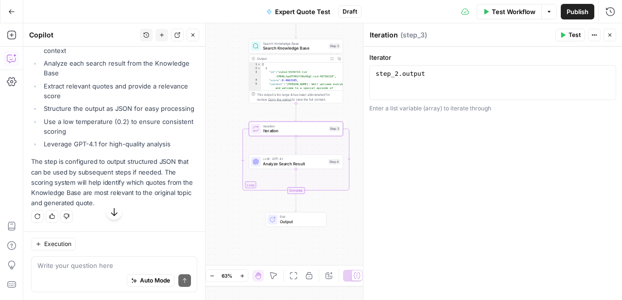
scroll to position [343, 0]
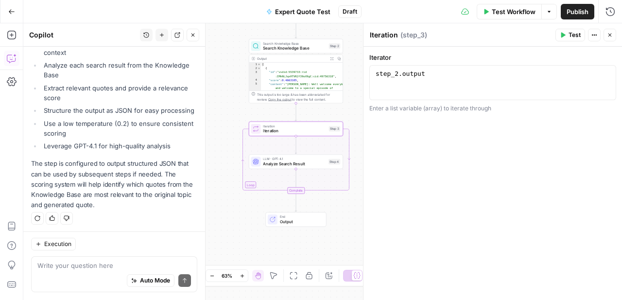
click at [572, 33] on span "Test" at bounding box center [575, 35] width 12 height 9
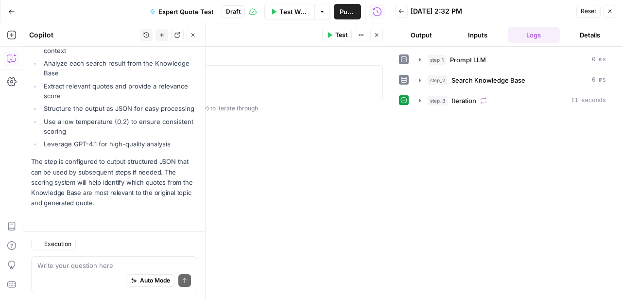
scroll to position [345, 0]
click at [419, 101] on icon "button" at bounding box center [420, 100] width 2 height 3
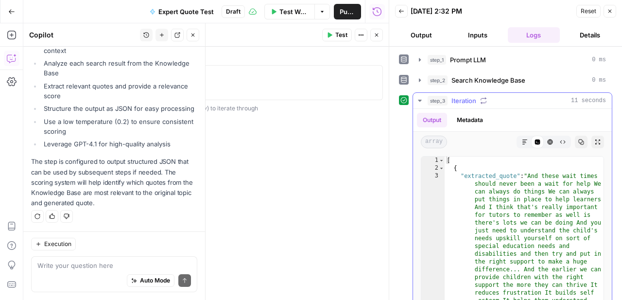
scroll to position [0, 0]
click at [420, 100] on icon "button" at bounding box center [419, 101] width 3 height 2
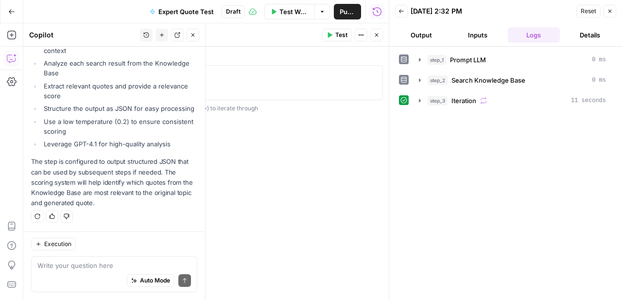
click at [382, 28] on header "Iteration Iteration ( step_3 ) Test Actions Close" at bounding box center [259, 34] width 259 height 23
click at [382, 33] on button "Close" at bounding box center [376, 35] width 13 height 13
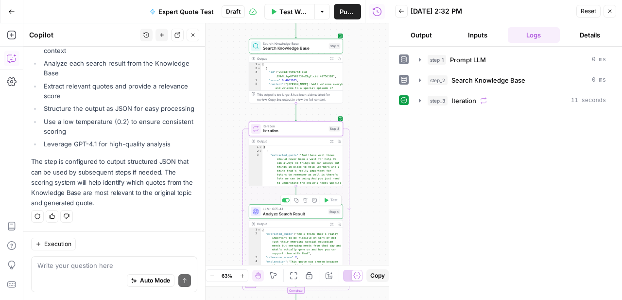
click at [293, 218] on div "LLM · GPT-4.1 Analyze Search Result Step 4 Copy step Delete step Add Note Test" at bounding box center [296, 211] width 94 height 15
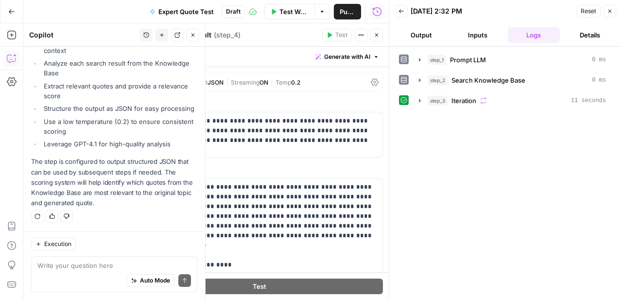
click at [380, 30] on button "Close" at bounding box center [376, 35] width 13 height 13
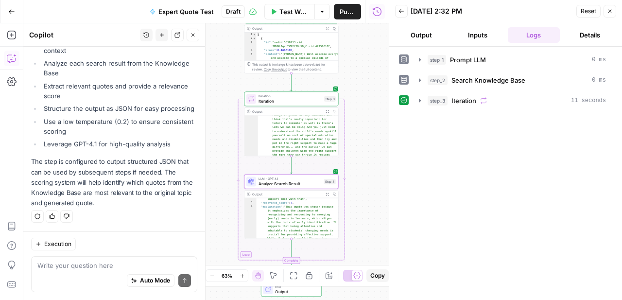
scroll to position [92, 0]
click at [315, 99] on span "Iteration" at bounding box center [290, 101] width 63 height 6
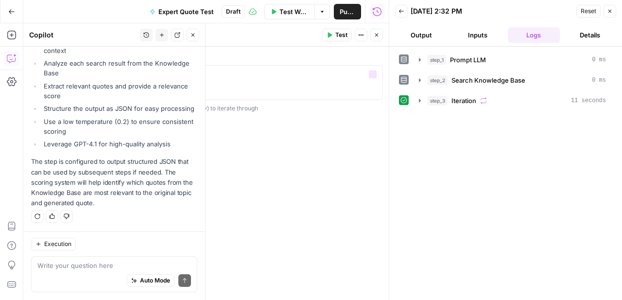
click at [374, 36] on icon "button" at bounding box center [377, 35] width 6 height 6
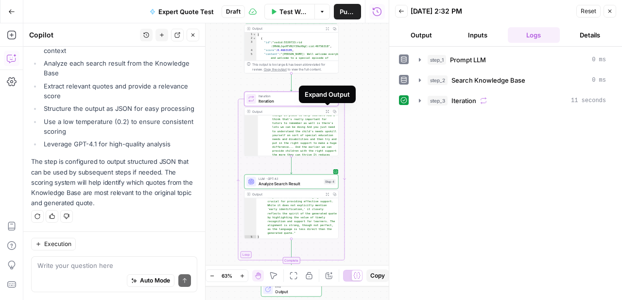
click at [327, 112] on icon "button" at bounding box center [327, 111] width 3 height 3
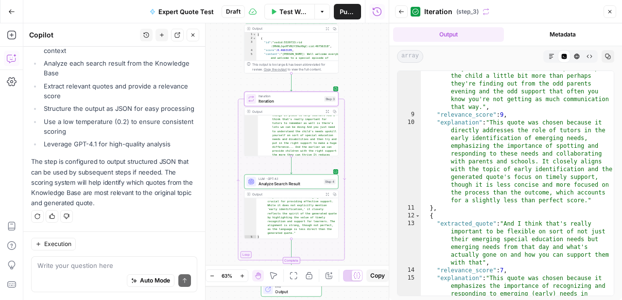
scroll to position [437, 0]
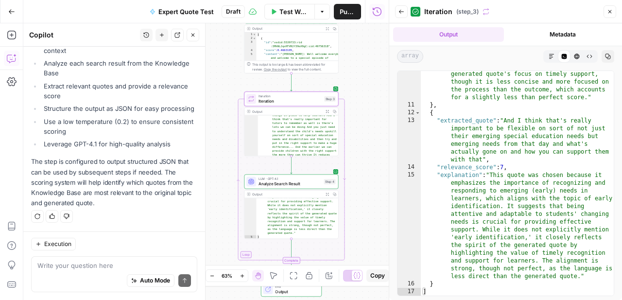
type textarea "*"
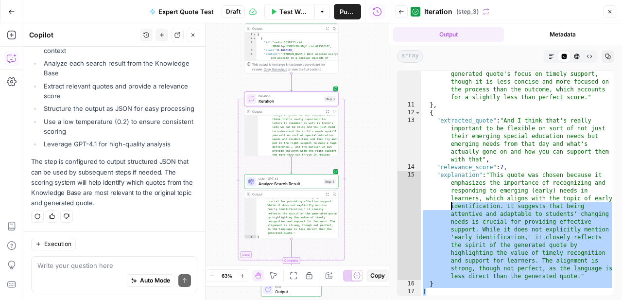
drag, startPoint x: 445, startPoint y: 291, endPoint x: 447, endPoint y: 198, distance: 92.4
click at [447, 198] on div ""explanation" : "This quote was chosen because it directly addresses the role o…" at bounding box center [517, 175] width 193 height 318
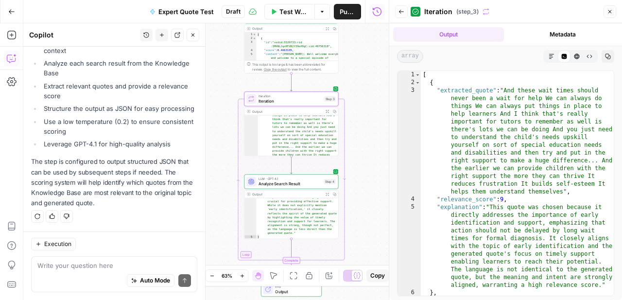
scroll to position [0, 0]
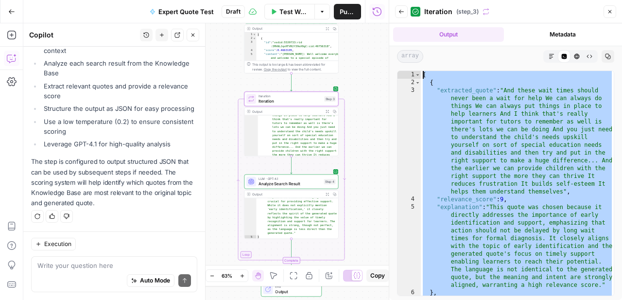
click at [421, 71] on div "[ { "extracted_quote" : "And these wait times should never been a wait for help…" at bounding box center [517, 191] width 193 height 240
type textarea "* ***"
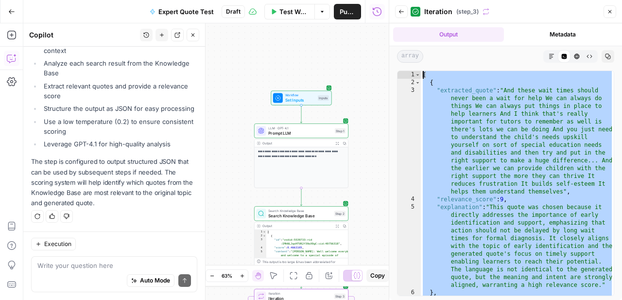
click at [301, 135] on span "Prompt LLM" at bounding box center [300, 133] width 64 height 6
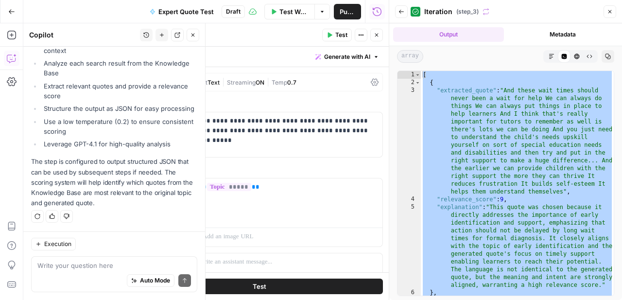
click at [381, 38] on button "Close" at bounding box center [376, 35] width 13 height 13
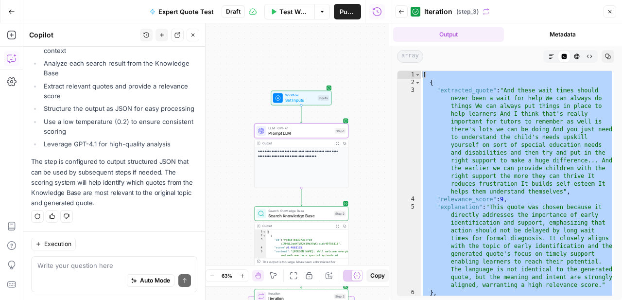
click at [292, 153] on p "**********" at bounding box center [301, 154] width 87 height 9
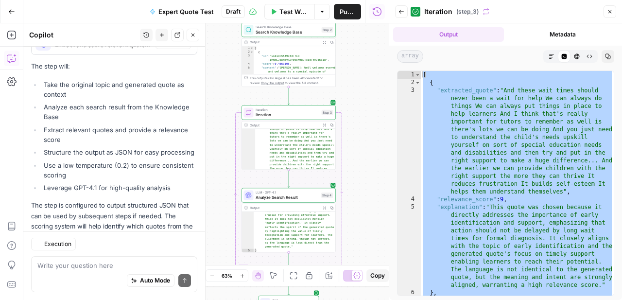
scroll to position [345, 0]
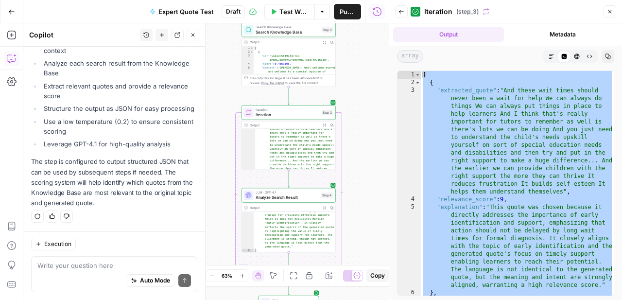
click at [307, 192] on span "LLM · GPT-4.1" at bounding box center [287, 192] width 63 height 5
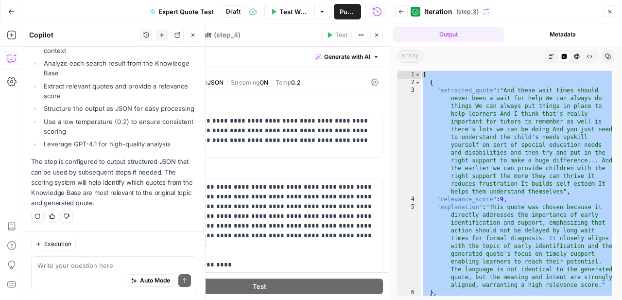
click at [34, 264] on div "Write your question here Auto Mode Send" at bounding box center [114, 274] width 166 height 36
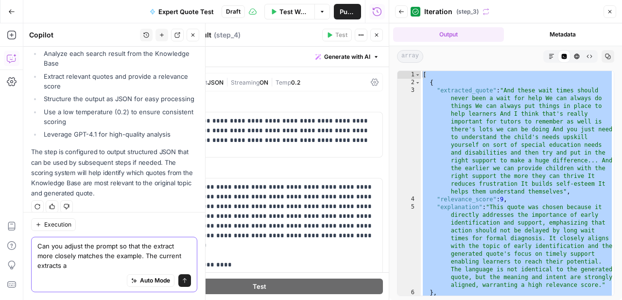
scroll to position [365, 0]
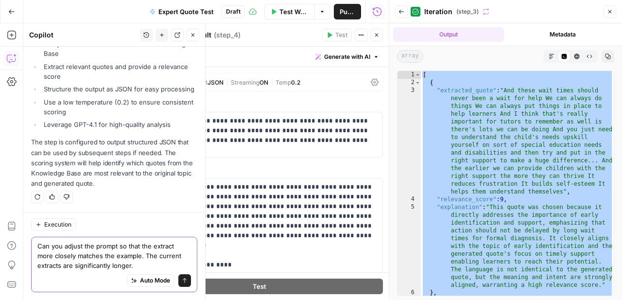
drag, startPoint x: 130, startPoint y: 254, endPoint x: 142, endPoint y: 269, distance: 19.1
click at [142, 269] on textarea "Can you adjust the prompt so that the extract more closely matches the example.…" at bounding box center [114, 255] width 154 height 29
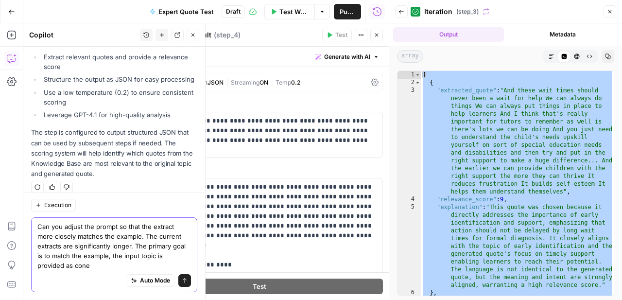
scroll to position [384, 0]
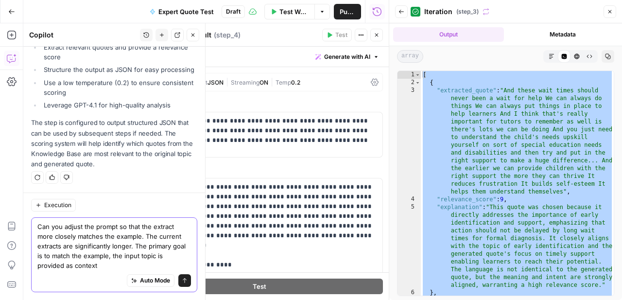
type textarea "Can you adjust the prompt so that the extract more closely matches the example.…"
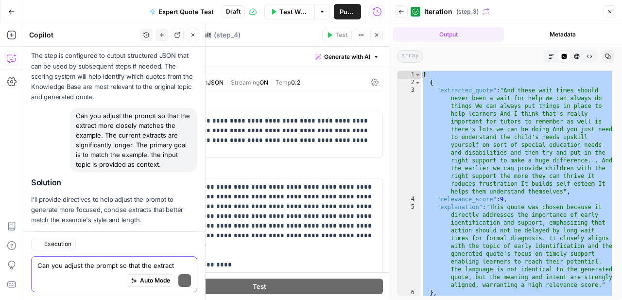
scroll to position [498, 0]
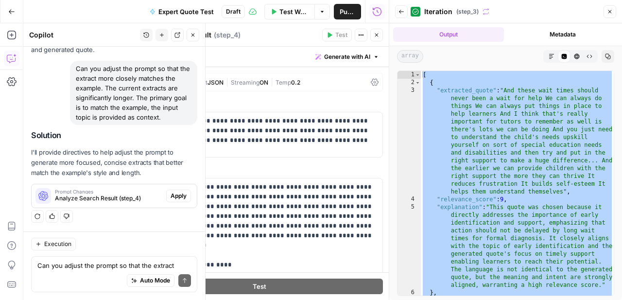
click at [186, 188] on div "Prompt Changes Analyze Search Result (step_4) Apply" at bounding box center [114, 196] width 165 height 16
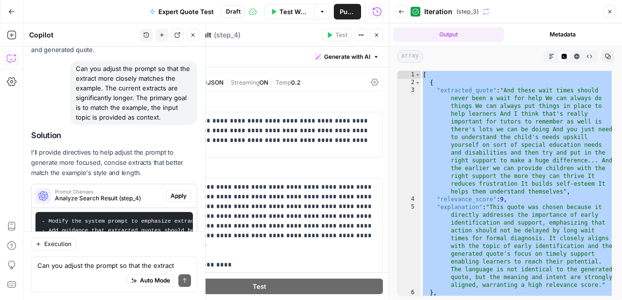
click at [185, 198] on span "Apply" at bounding box center [179, 196] width 16 height 9
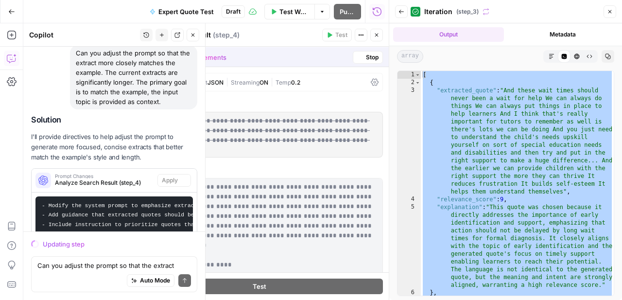
scroll to position [597, 0]
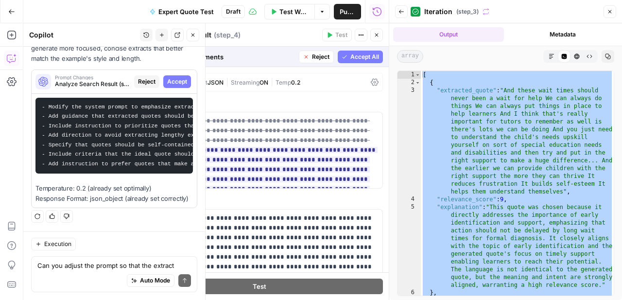
click at [374, 53] on span "Accept All" at bounding box center [364, 57] width 29 height 9
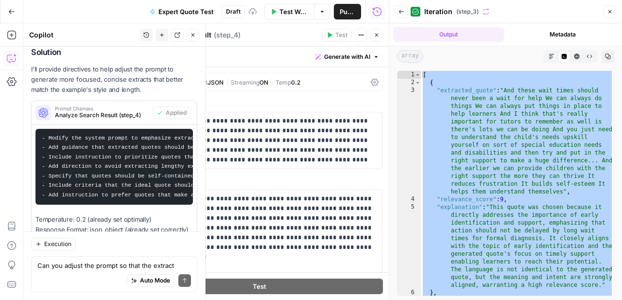
scroll to position [628, 0]
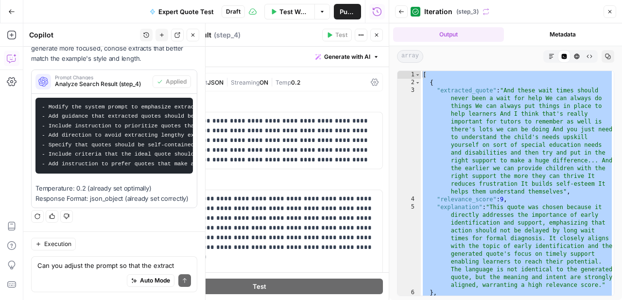
click at [372, 36] on button "Close" at bounding box center [376, 35] width 13 height 13
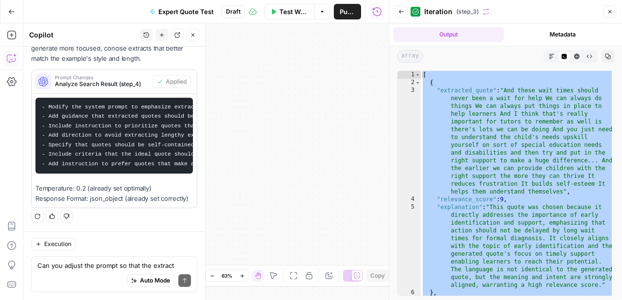
click at [606, 12] on button "Close" at bounding box center [610, 11] width 13 height 13
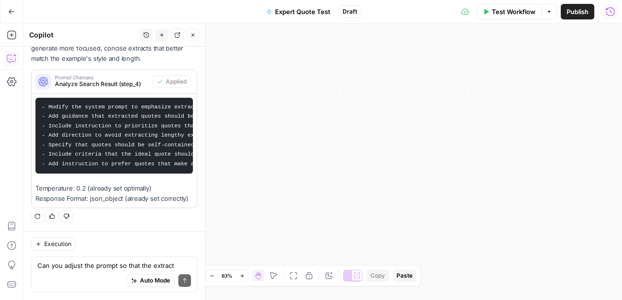
click at [290, 280] on button "Fit to View" at bounding box center [294, 276] width 12 height 12
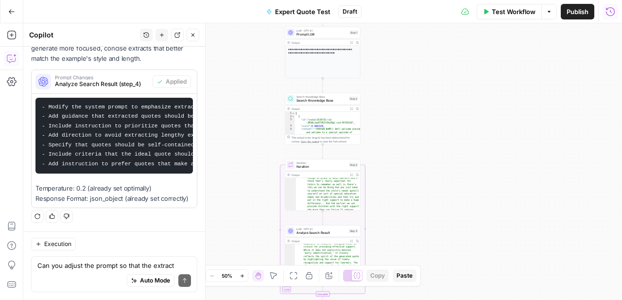
click at [337, 167] on span "Iteration" at bounding box center [322, 166] width 51 height 5
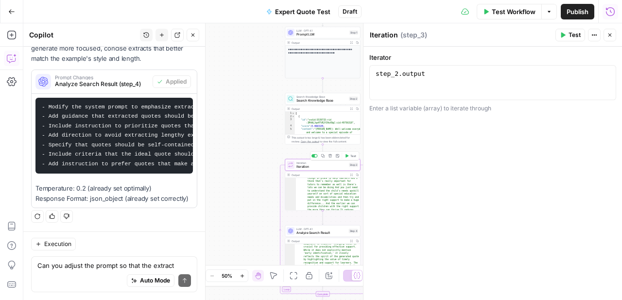
click at [352, 156] on span "Test" at bounding box center [353, 156] width 6 height 4
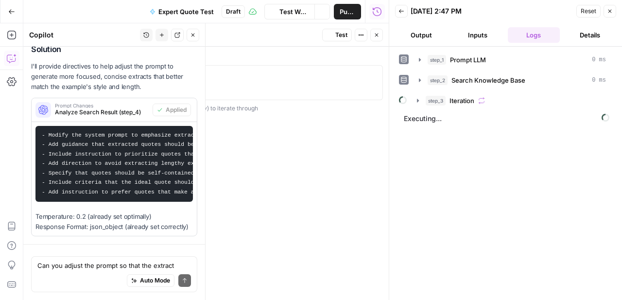
scroll to position [67, 0]
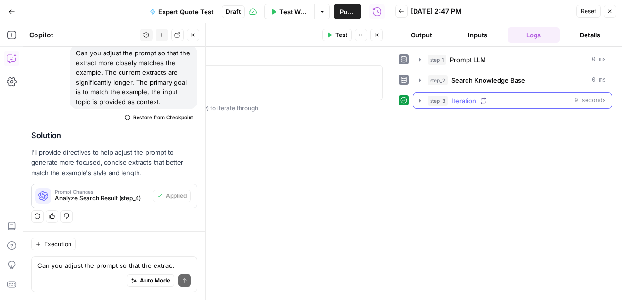
click at [419, 102] on icon "button" at bounding box center [420, 100] width 2 height 3
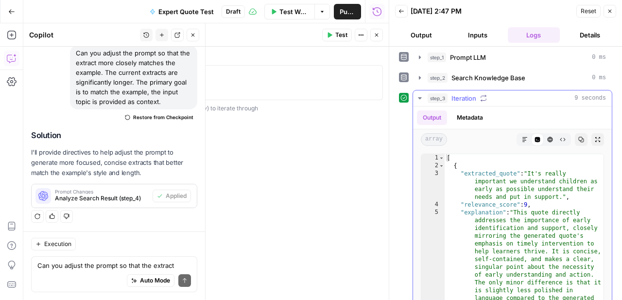
scroll to position [0, 0]
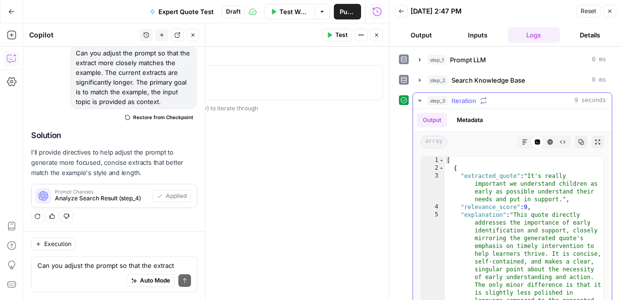
type textarea "**********"
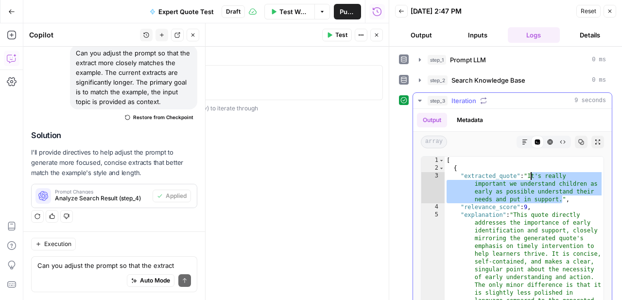
drag, startPoint x: 563, startPoint y: 199, endPoint x: 531, endPoint y: 175, distance: 40.0
click at [421, 58] on icon "button" at bounding box center [420, 60] width 8 height 8
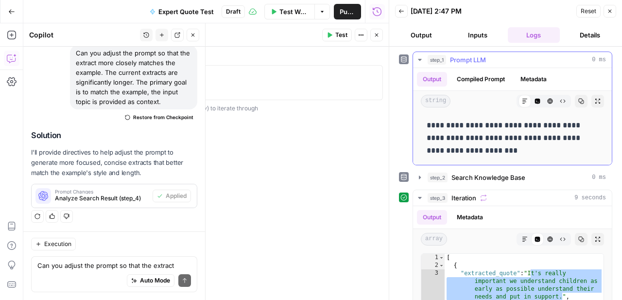
click at [506, 143] on p "**********" at bounding box center [513, 138] width 172 height 38
copy p "**********"
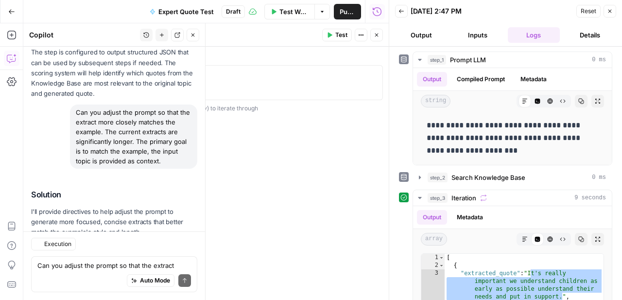
scroll to position [514, 0]
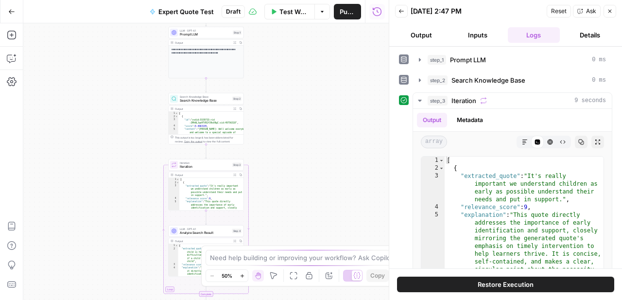
click at [14, 11] on icon "button" at bounding box center [12, 11] width 6 height 4
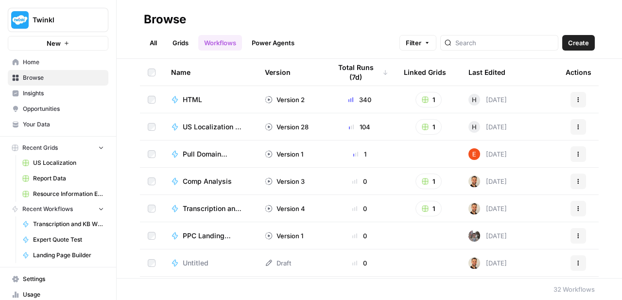
scroll to position [35, 0]
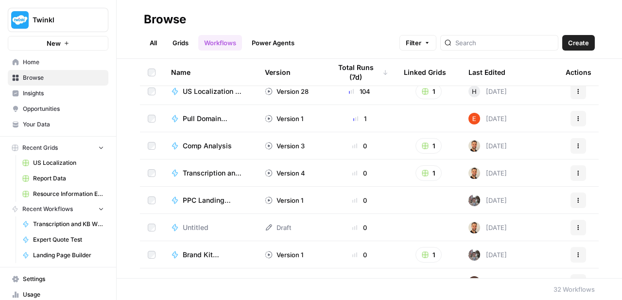
click at [223, 175] on span "Transcription and KB Write" at bounding box center [212, 173] width 59 height 10
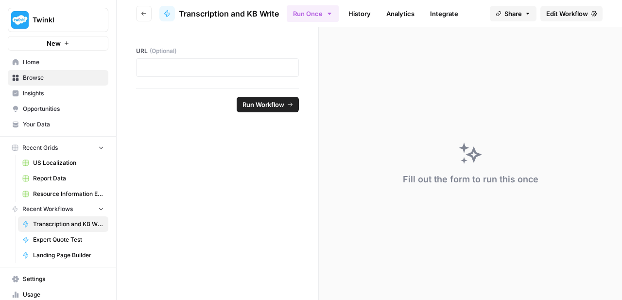
click at [556, 15] on span "Edit Workflow" at bounding box center [567, 14] width 42 height 10
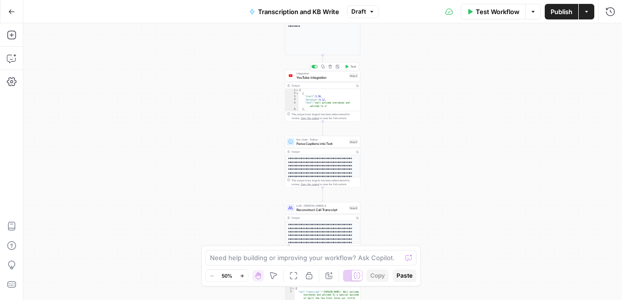
click at [328, 79] on span "YouTube Integration" at bounding box center [322, 77] width 51 height 5
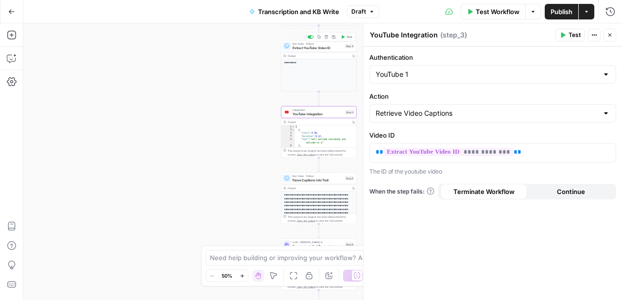
click at [319, 46] on span "Extract YouTube Video ID" at bounding box center [318, 47] width 51 height 5
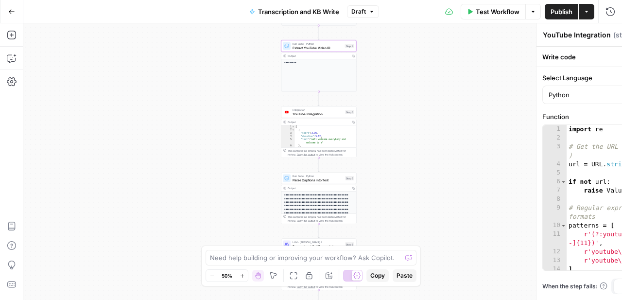
type textarea "Extract YouTube Video ID"
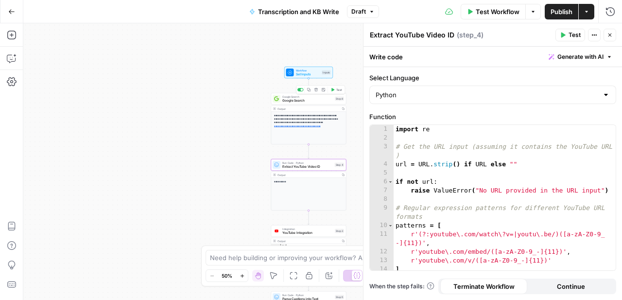
click at [313, 101] on span "Google Search" at bounding box center [307, 100] width 51 height 5
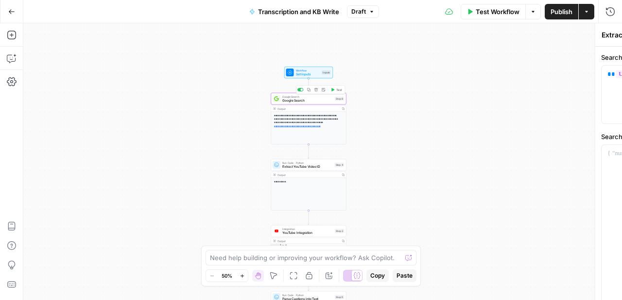
type textarea "Google Search"
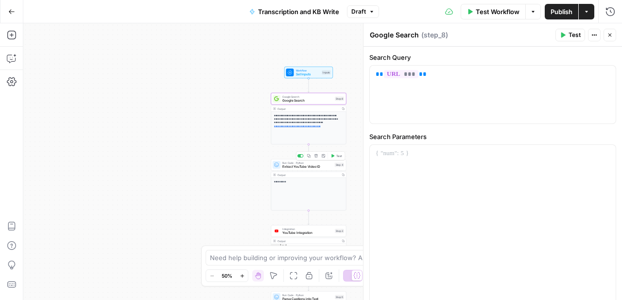
click at [313, 165] on span "Extract YouTube Video ID" at bounding box center [307, 166] width 51 height 5
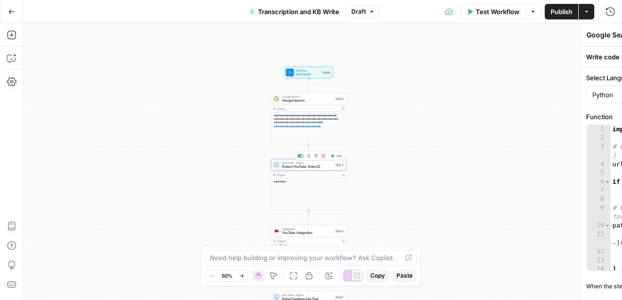
type textarea "Extract YouTube Video ID"
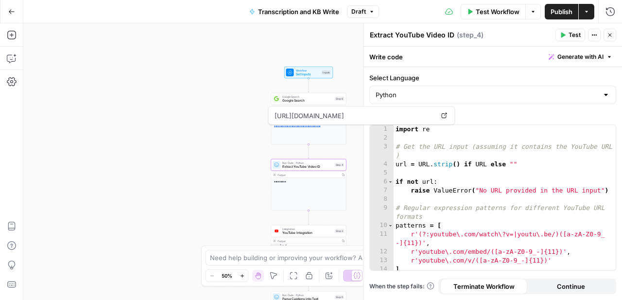
click at [308, 98] on span "Google Search" at bounding box center [307, 100] width 51 height 5
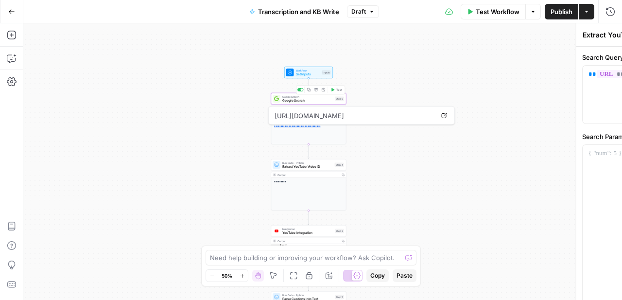
type textarea "Google Search"
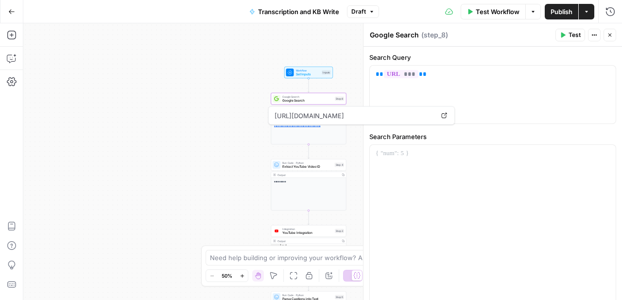
scroll to position [75, 0]
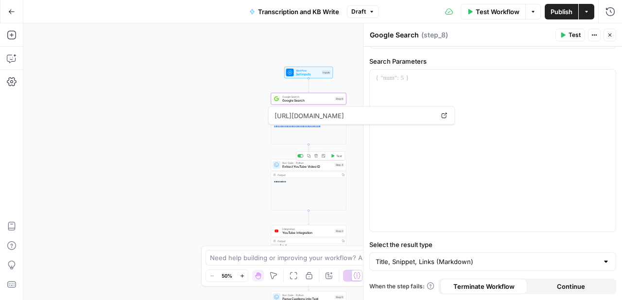
click at [316, 167] on span "Extract YouTube Video ID" at bounding box center [307, 166] width 51 height 5
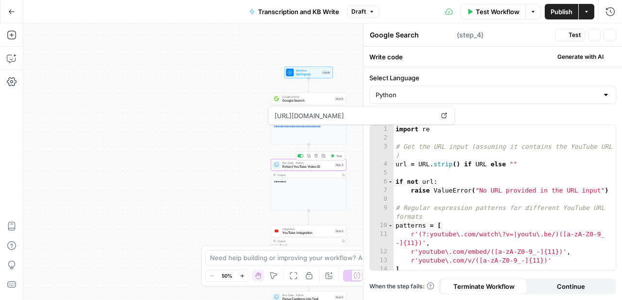
type textarea "Extract YouTube Video ID"
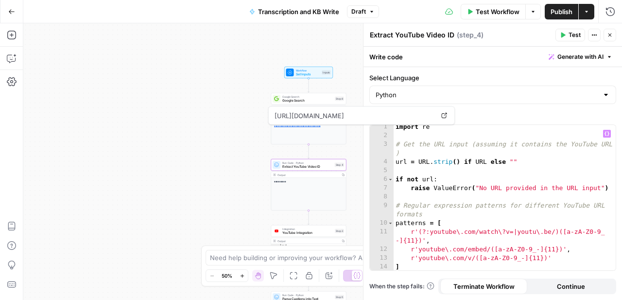
scroll to position [15, 0]
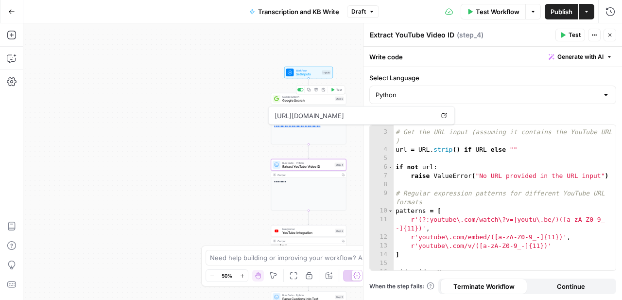
click at [309, 105] on div "**********" at bounding box center [308, 119] width 75 height 52
click at [336, 113] on span "https://www.youtube.com/watch?v=-kGcdSHRboA" at bounding box center [354, 116] width 163 height 18
copy body "https://www.youtube.com/watch?v=-kGcdSHRboA Open in a new tab"
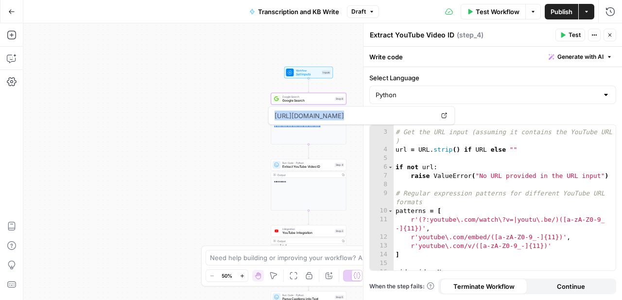
click at [192, 147] on div "**********" at bounding box center [322, 161] width 599 height 277
click at [310, 228] on span "Integration" at bounding box center [307, 229] width 51 height 4
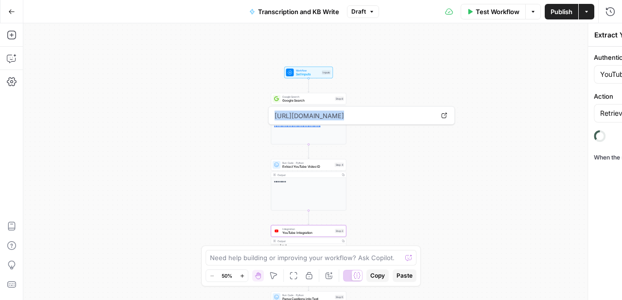
type textarea "YouTube Integration"
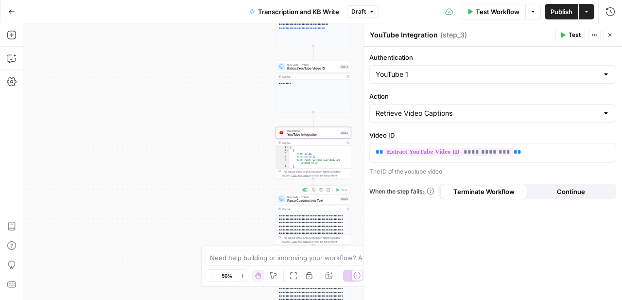
click at [310, 222] on p "**********" at bounding box center [314, 240] width 70 height 53
